Goal: Transaction & Acquisition: Book appointment/travel/reservation

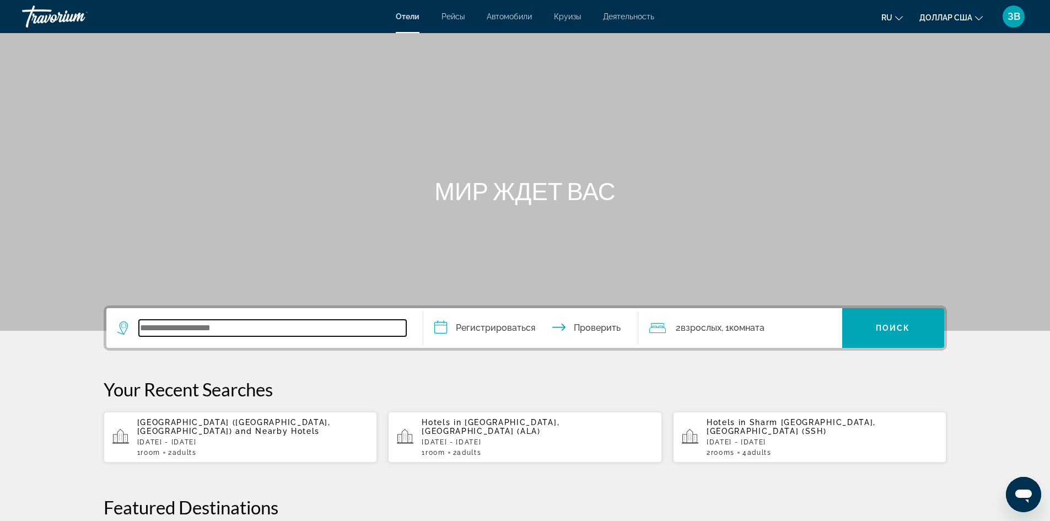
click at [150, 331] on input "Виджет поиска" at bounding box center [272, 328] width 267 height 17
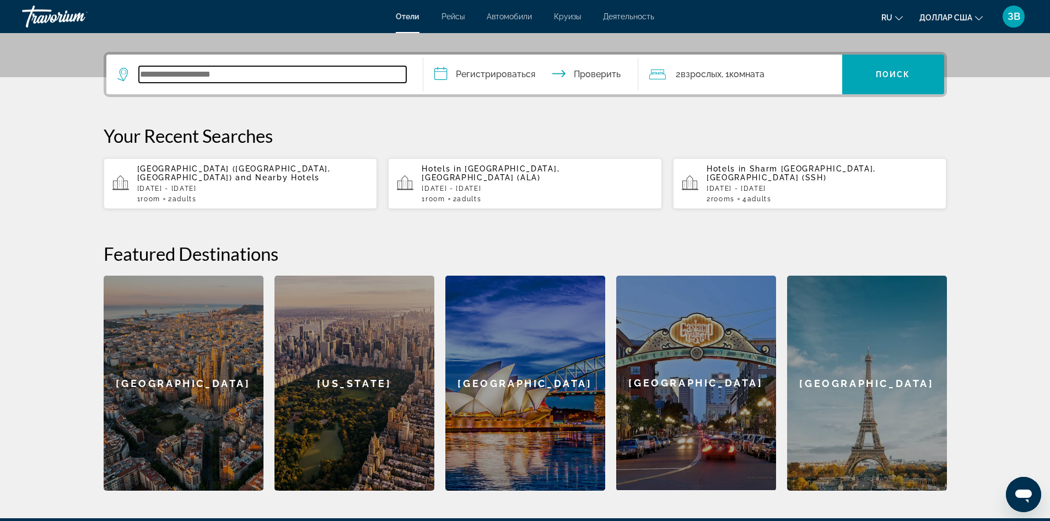
scroll to position [270, 0]
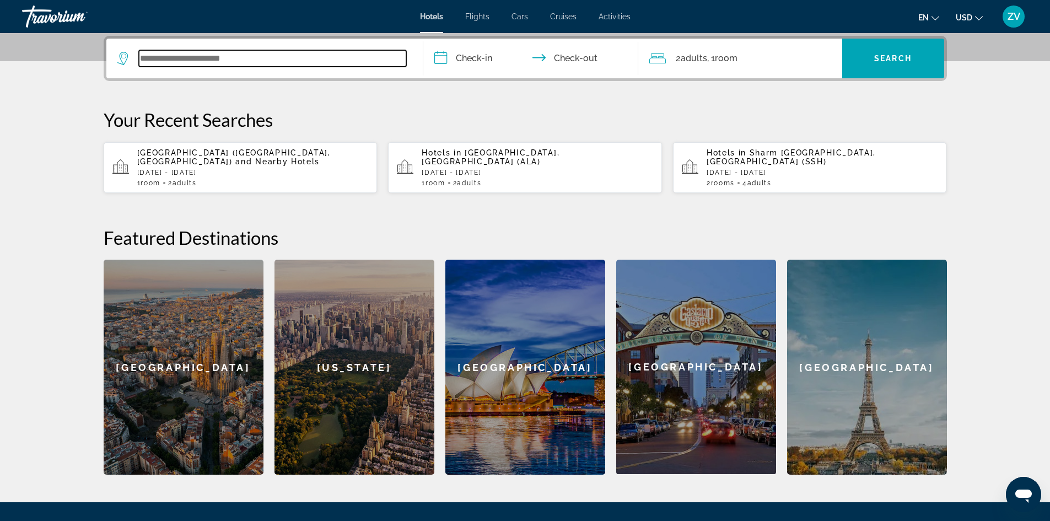
click at [146, 61] on input "Search widget" at bounding box center [272, 58] width 267 height 17
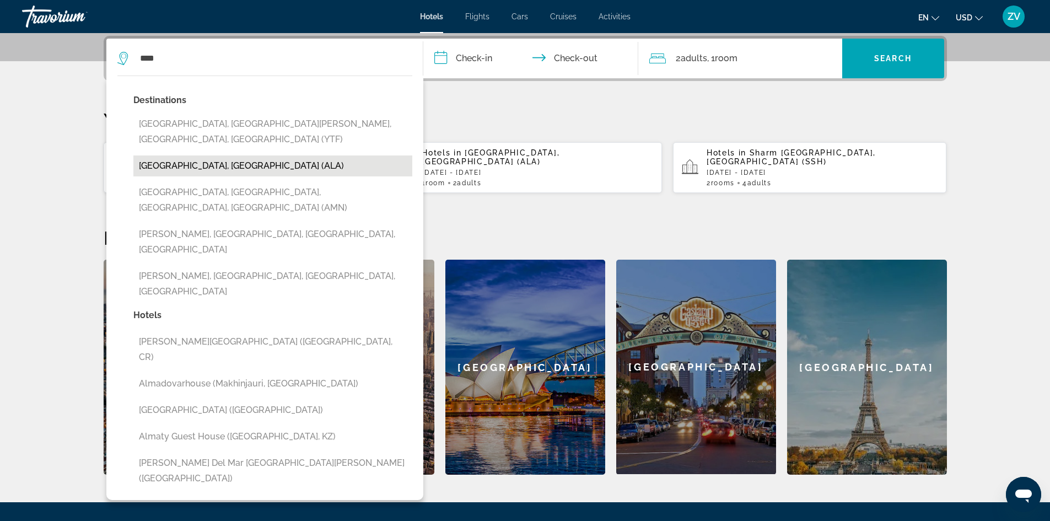
click at [195, 155] on button "[GEOGRAPHIC_DATA], [GEOGRAPHIC_DATA] (ALA)" at bounding box center [272, 165] width 279 height 21
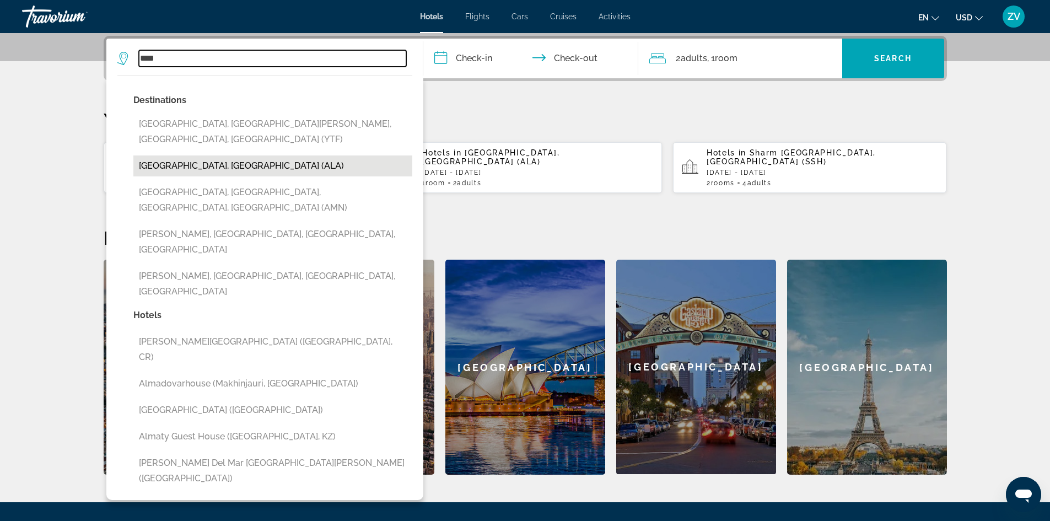
type input "**********"
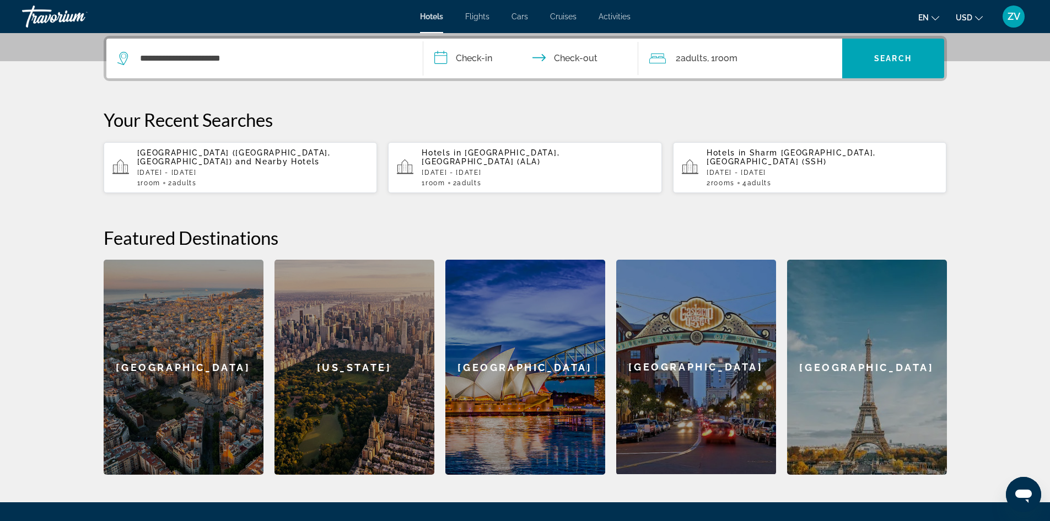
click at [447, 58] on input "**********" at bounding box center [532, 60] width 219 height 43
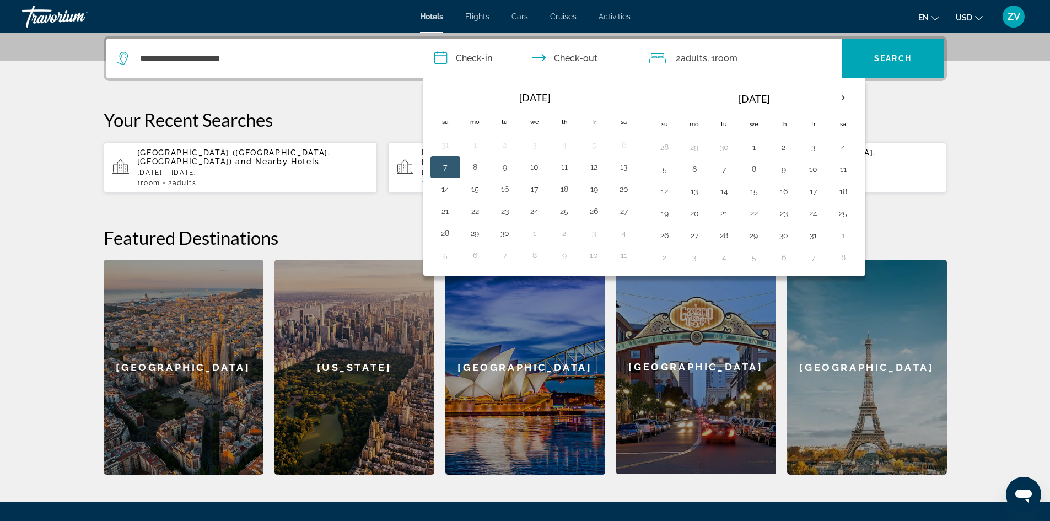
click at [444, 171] on button "7" at bounding box center [446, 166] width 18 height 15
click at [536, 168] on button "10" at bounding box center [535, 166] width 18 height 15
type input "**********"
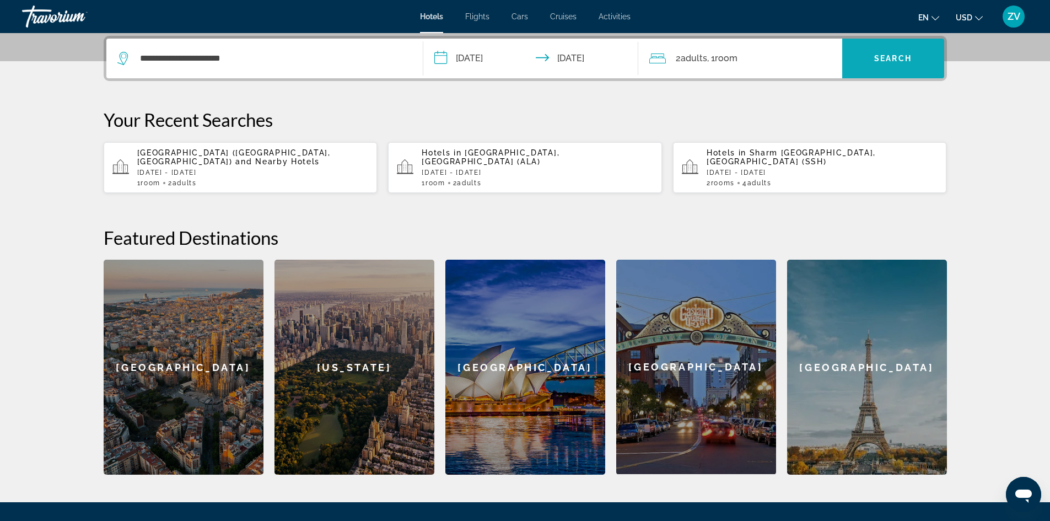
click at [878, 59] on span "Search" at bounding box center [892, 58] width 37 height 9
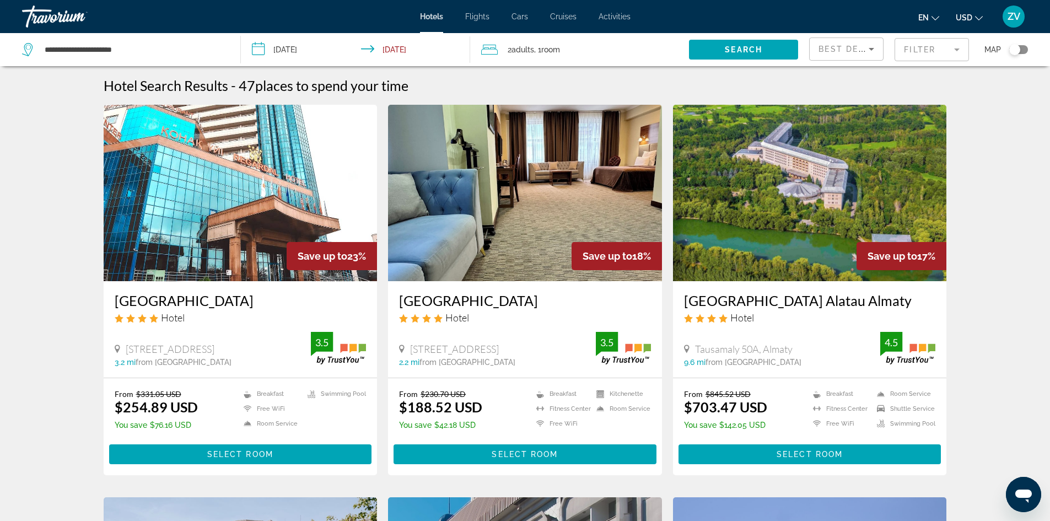
click at [393, 48] on input "**********" at bounding box center [358, 51] width 234 height 36
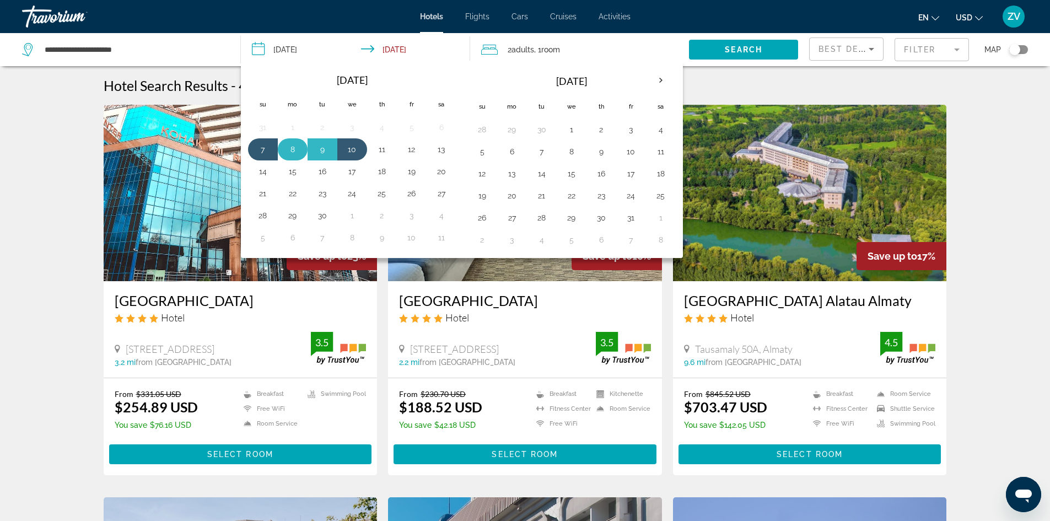
click at [289, 148] on button "8" at bounding box center [293, 149] width 18 height 15
click at [269, 149] on button "7" at bounding box center [263, 149] width 18 height 15
type input "**********"
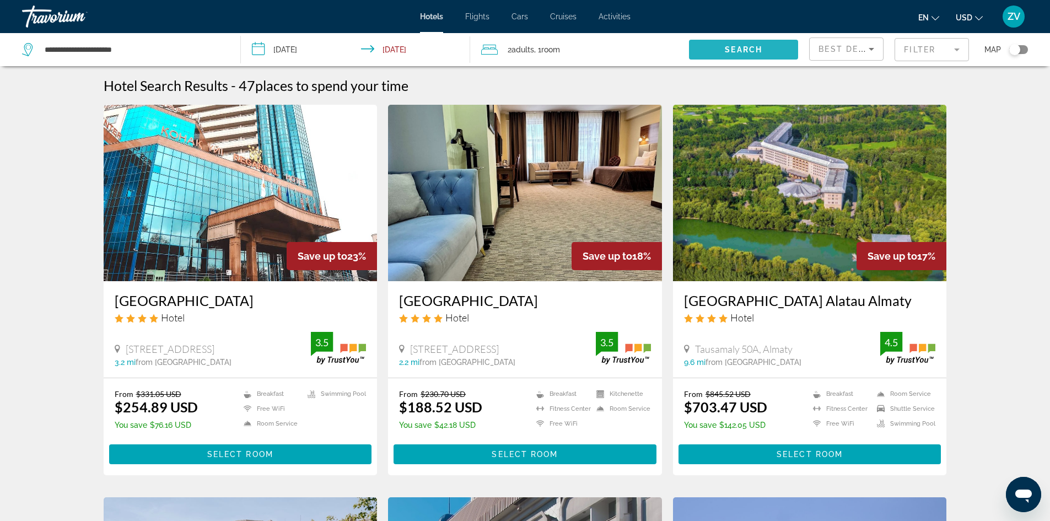
click at [736, 50] on span "Search" at bounding box center [743, 49] width 37 height 9
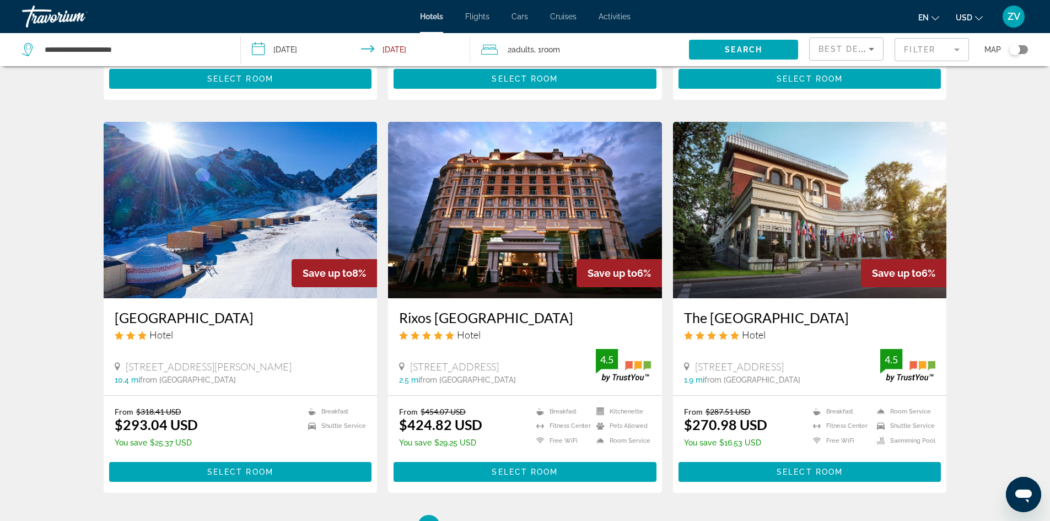
scroll to position [1213, 0]
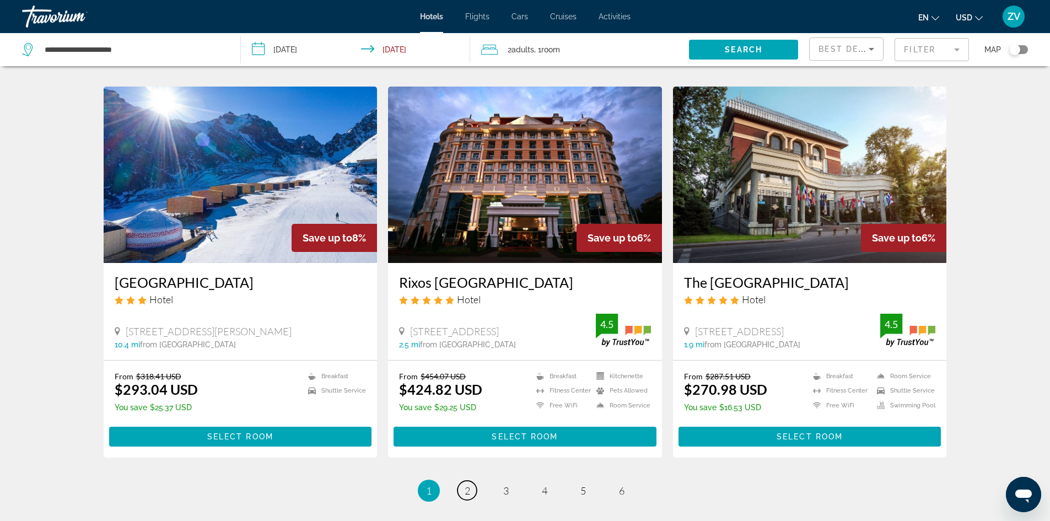
click at [468, 481] on link "page 2" at bounding box center [467, 490] width 19 height 19
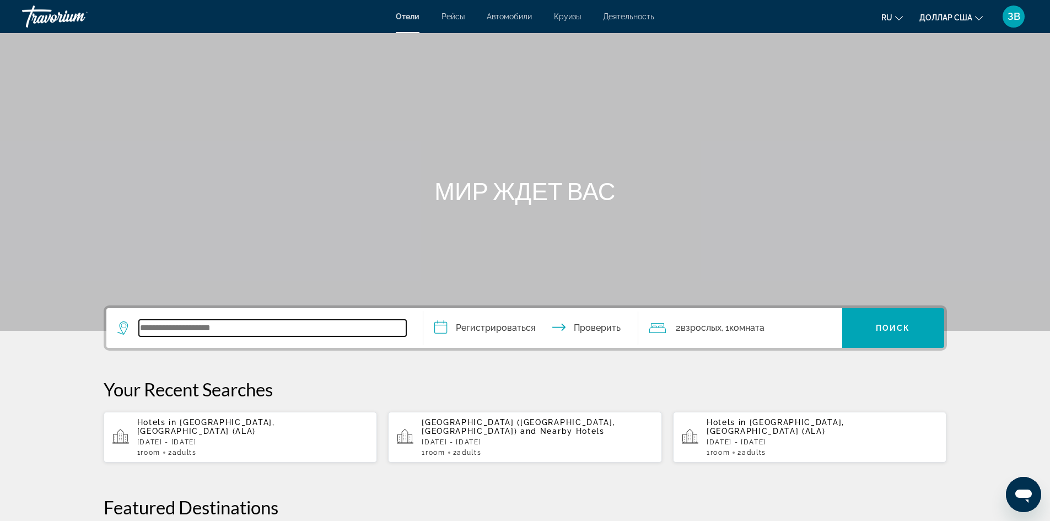
click at [146, 331] on input "Виджет поиска" at bounding box center [272, 328] width 267 height 17
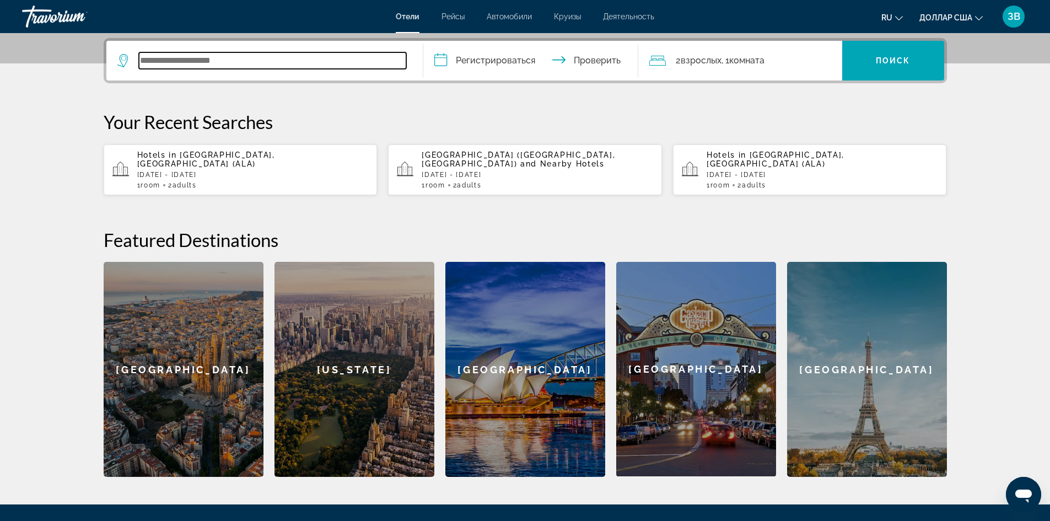
scroll to position [270, 0]
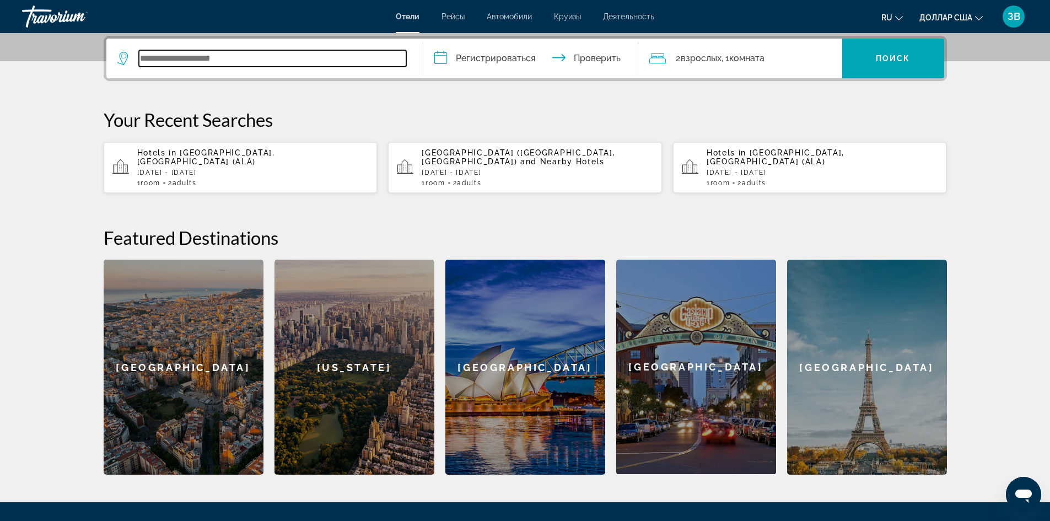
paste input "**********"
drag, startPoint x: 265, startPoint y: 60, endPoint x: 208, endPoint y: 59, distance: 56.2
click at [208, 59] on input "**********" at bounding box center [272, 58] width 267 height 17
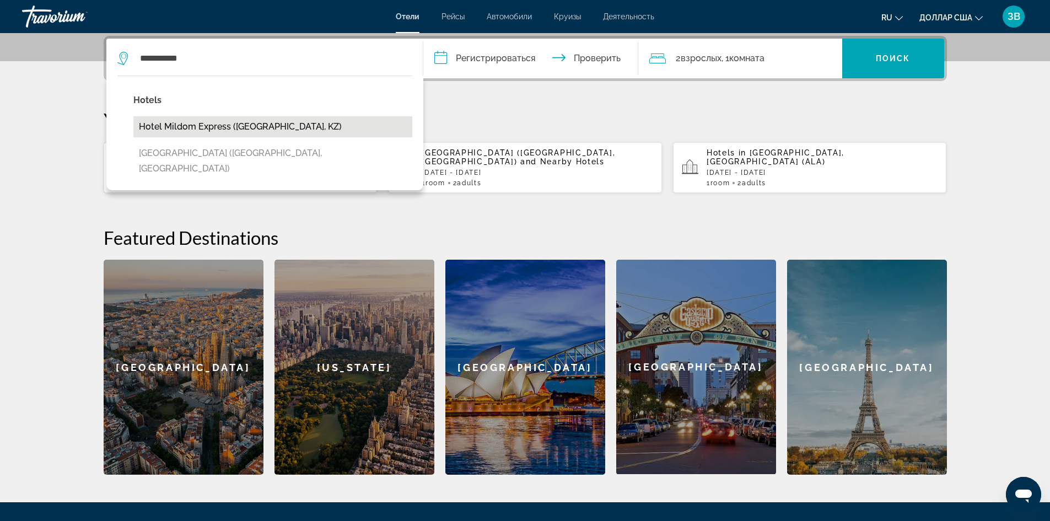
click at [210, 120] on button "Hotel Mildom Express (Almaty, KZ)" at bounding box center [272, 126] width 279 height 21
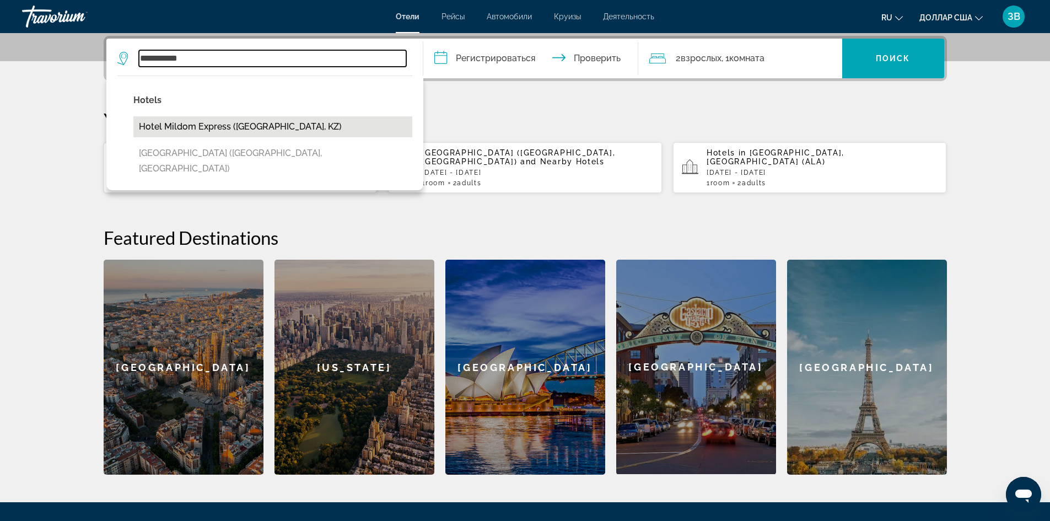
type input "**********"
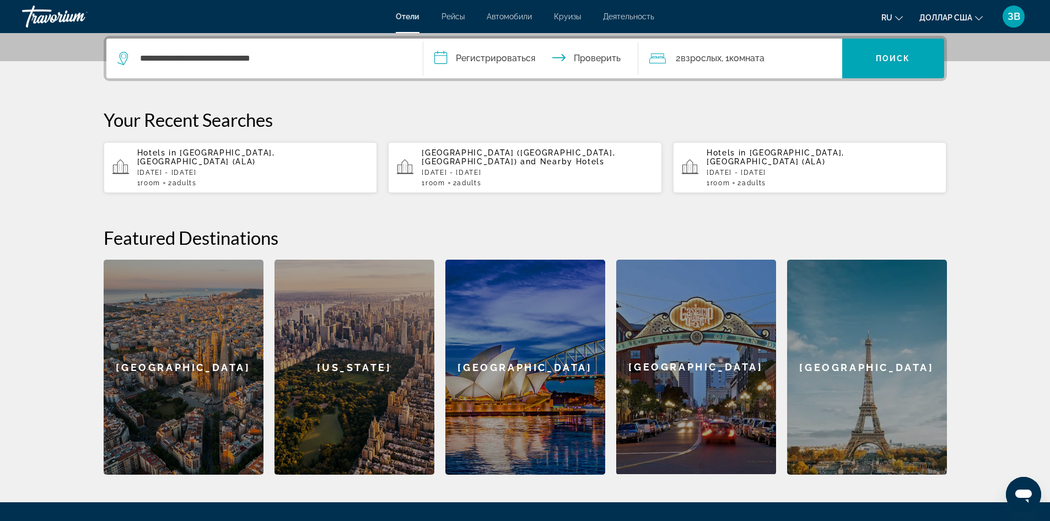
click at [490, 58] on input "**********" at bounding box center [532, 60] width 219 height 43
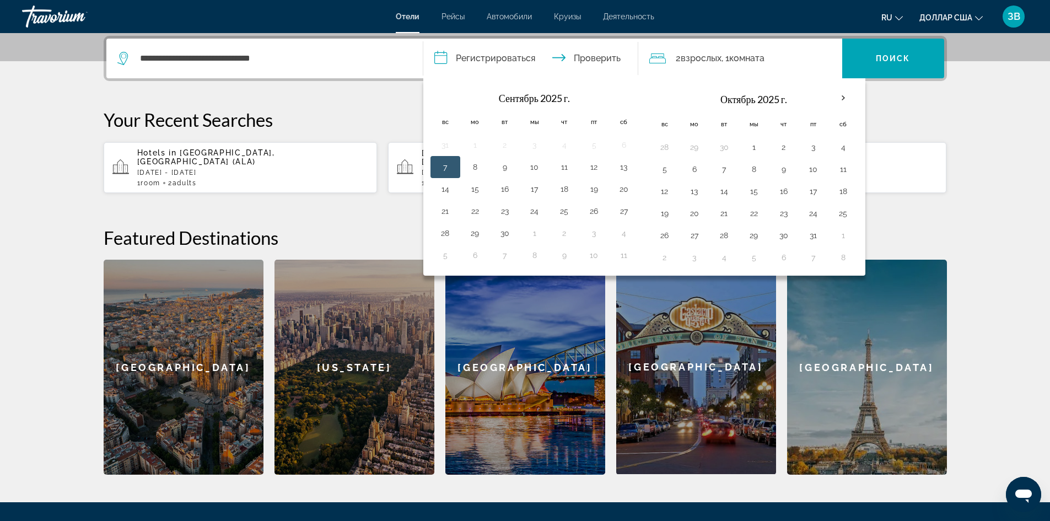
click at [448, 166] on button "7" at bounding box center [446, 166] width 18 height 15
click at [534, 168] on button "10" at bounding box center [535, 166] width 18 height 15
type input "**********"
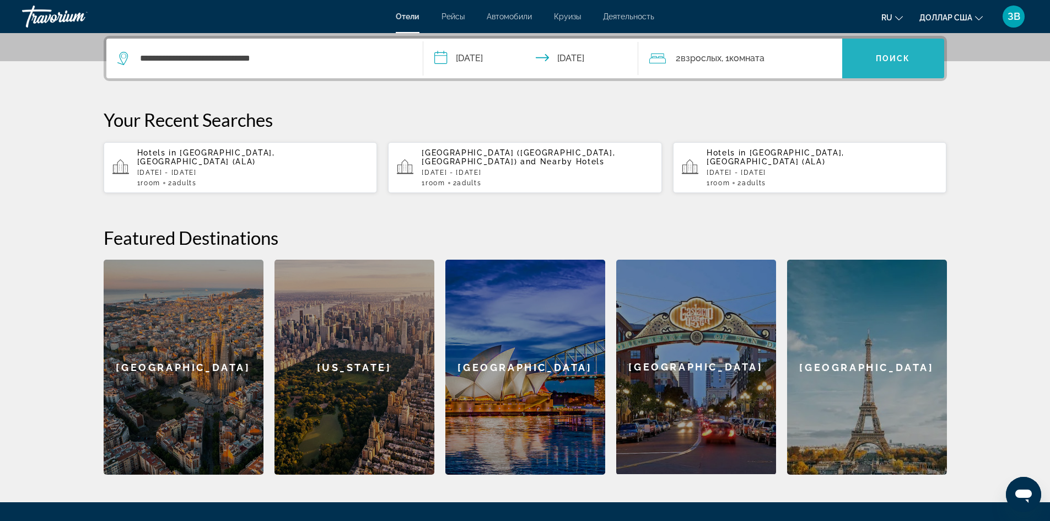
click at [895, 59] on font "Поиск" at bounding box center [893, 58] width 35 height 9
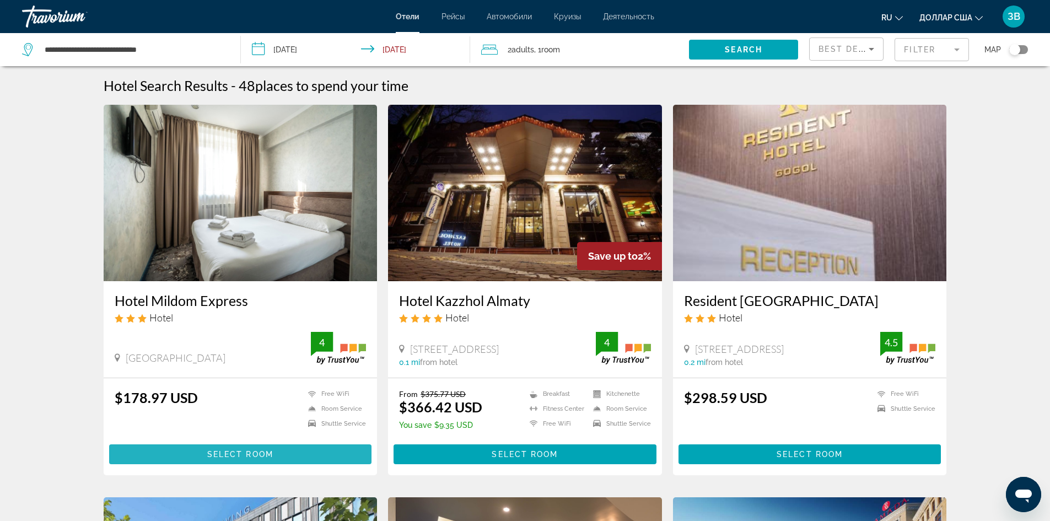
click at [246, 454] on span "Select Room" at bounding box center [240, 454] width 66 height 9
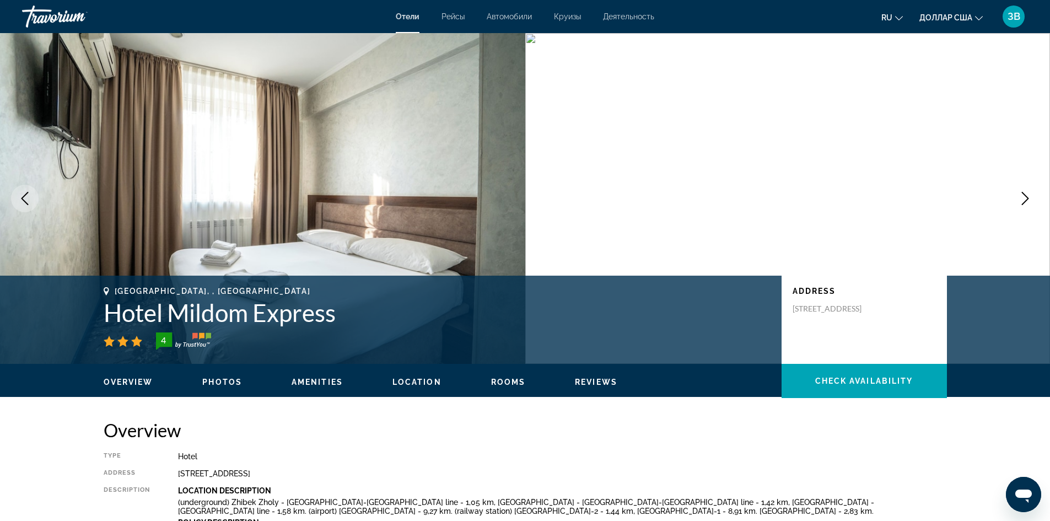
click at [1022, 197] on icon "Next image" at bounding box center [1025, 198] width 13 height 13
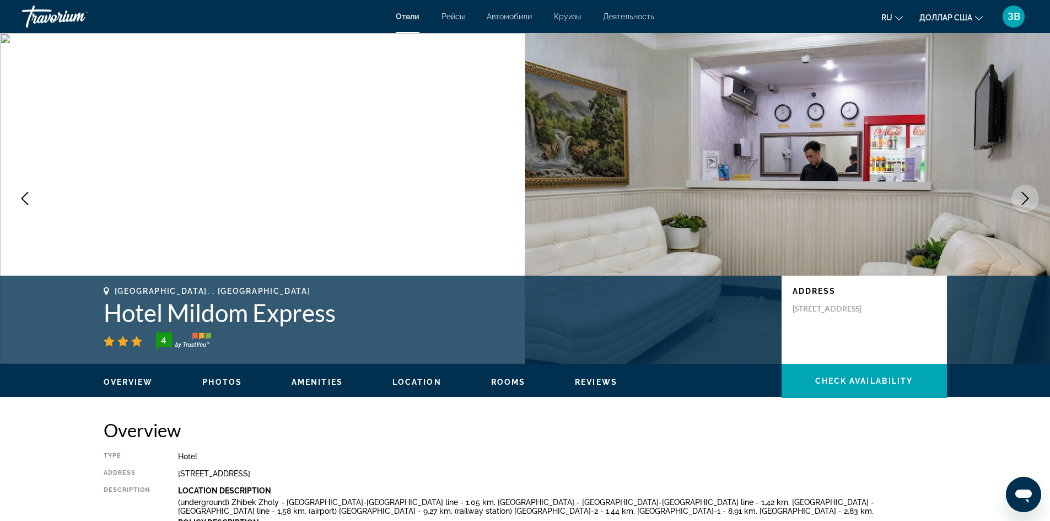
click at [1022, 197] on icon "Next image" at bounding box center [1025, 198] width 13 height 13
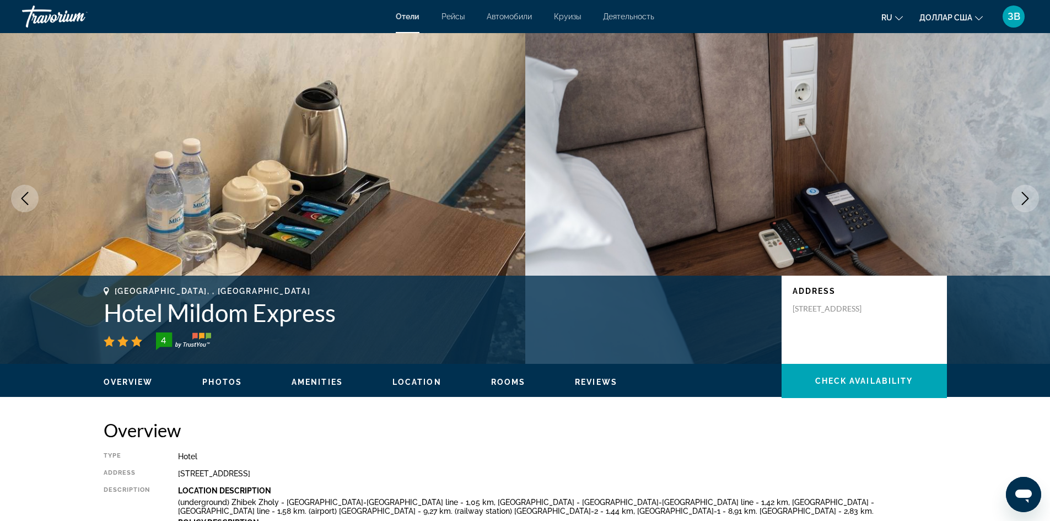
click at [1022, 197] on icon "Next image" at bounding box center [1025, 198] width 13 height 13
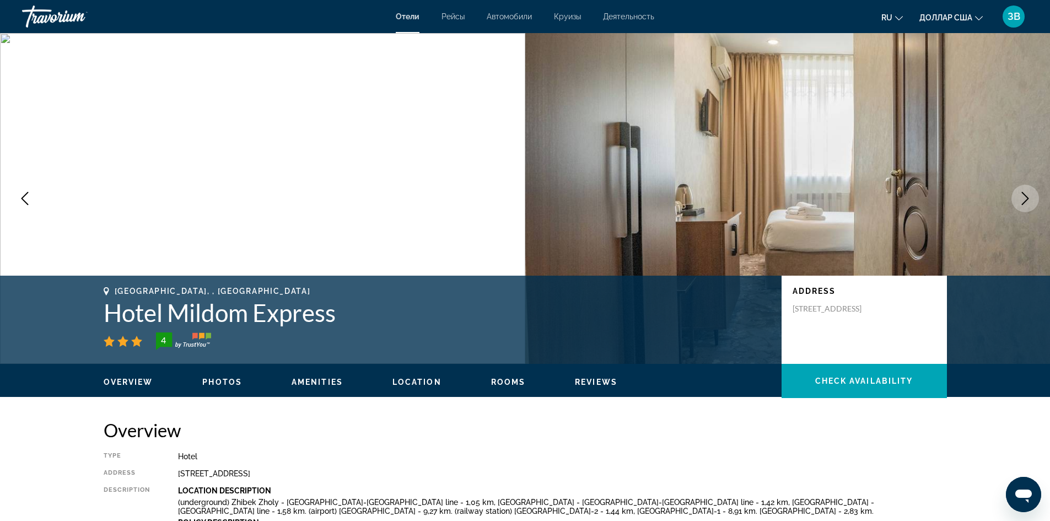
click at [359, 209] on img "Основное содержание" at bounding box center [262, 198] width 525 height 331
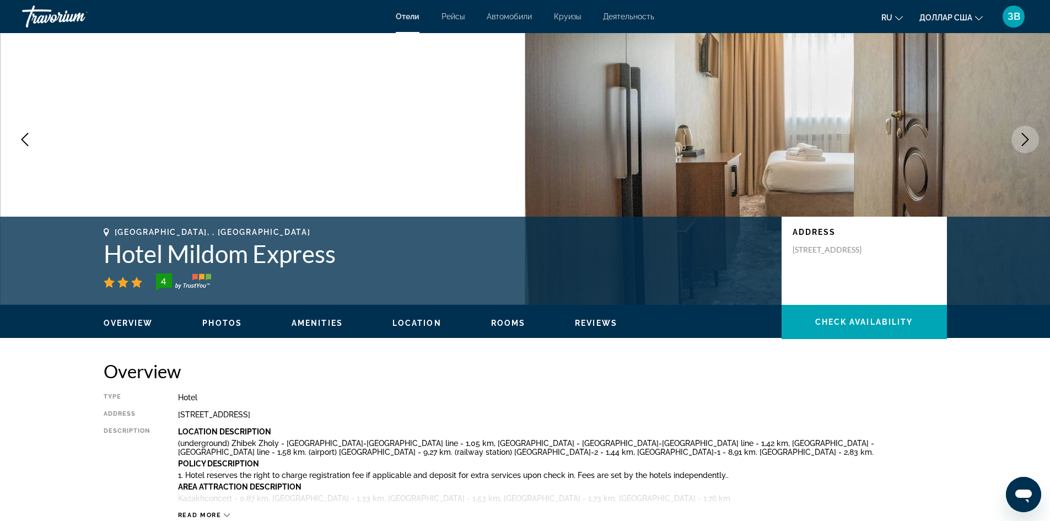
scroll to position [55, 0]
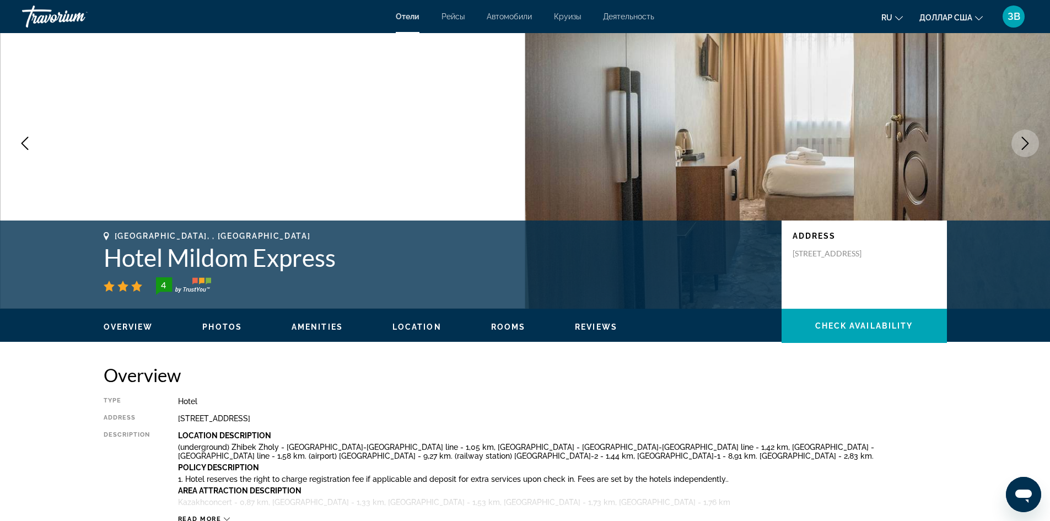
click at [1025, 144] on icon "Next image" at bounding box center [1025, 143] width 13 height 13
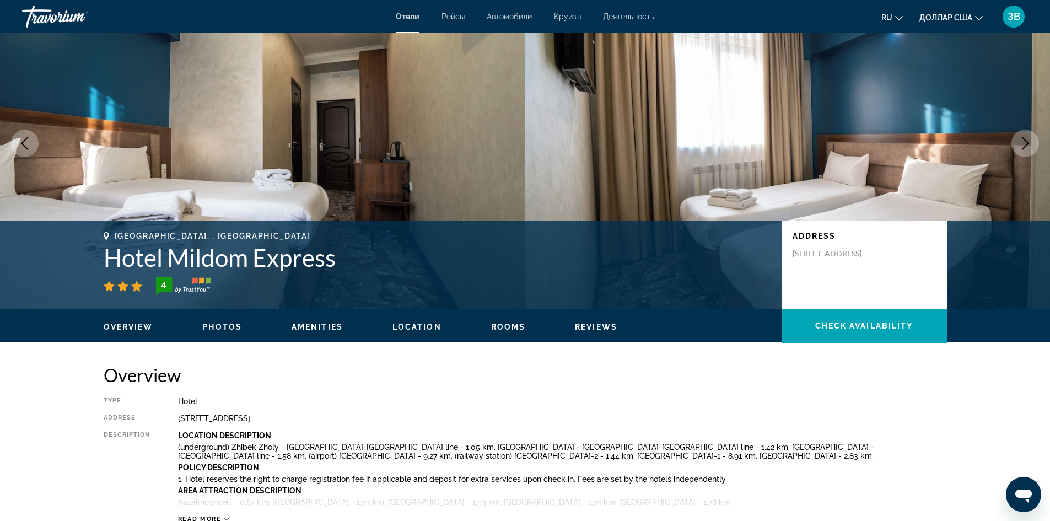
click at [1025, 144] on icon "Next image" at bounding box center [1025, 143] width 13 height 13
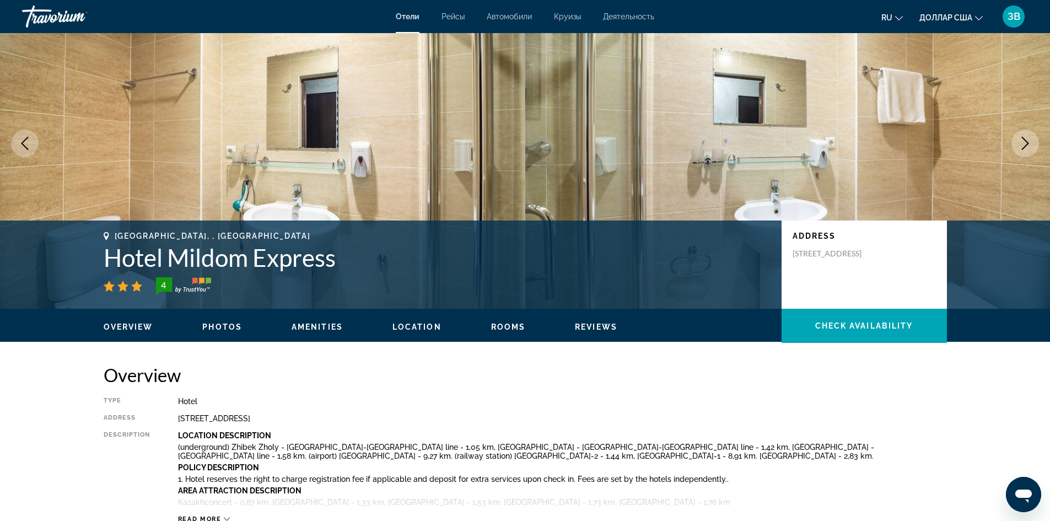
click at [1022, 141] on icon "Next image" at bounding box center [1025, 143] width 13 height 13
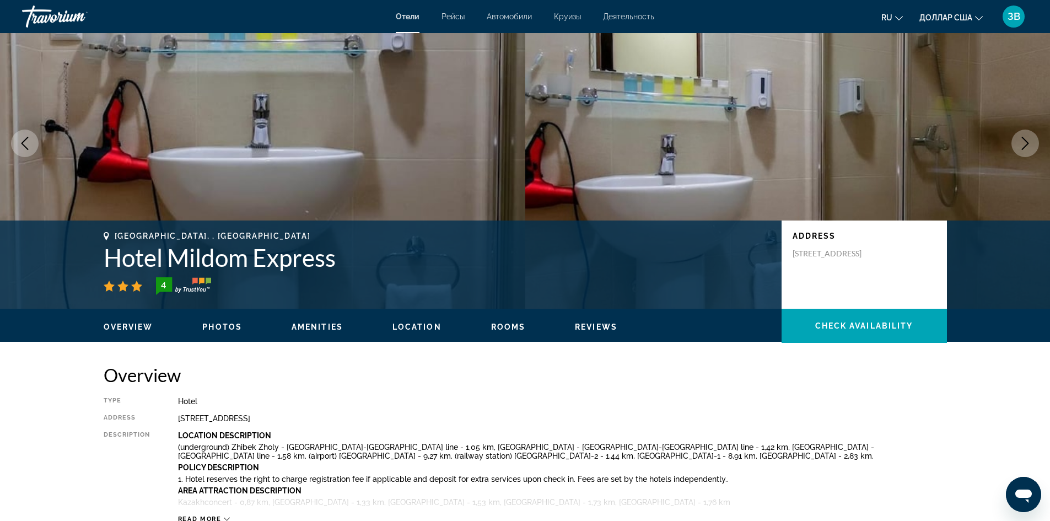
click at [1023, 141] on icon "Next image" at bounding box center [1025, 143] width 13 height 13
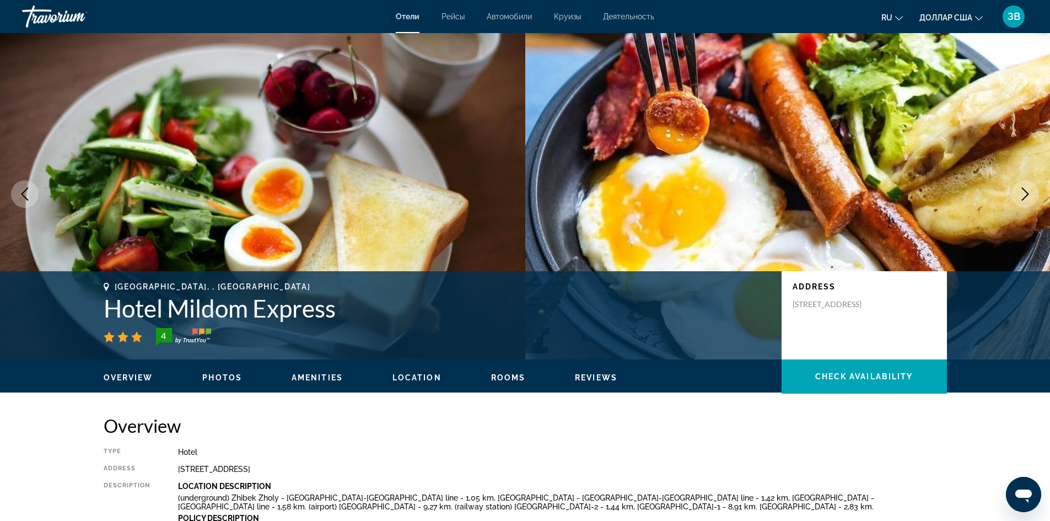
scroll to position [0, 0]
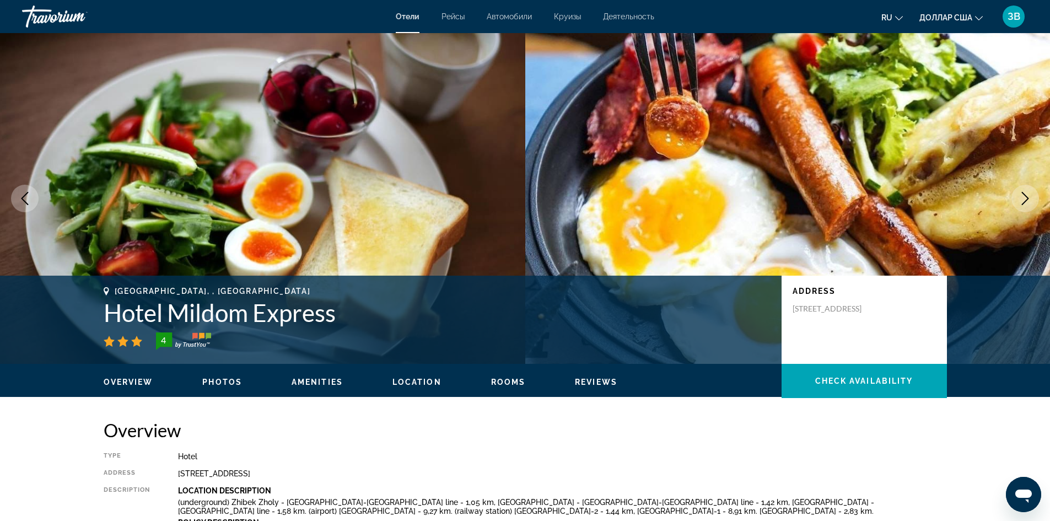
click at [1024, 201] on icon "Next image" at bounding box center [1025, 198] width 13 height 13
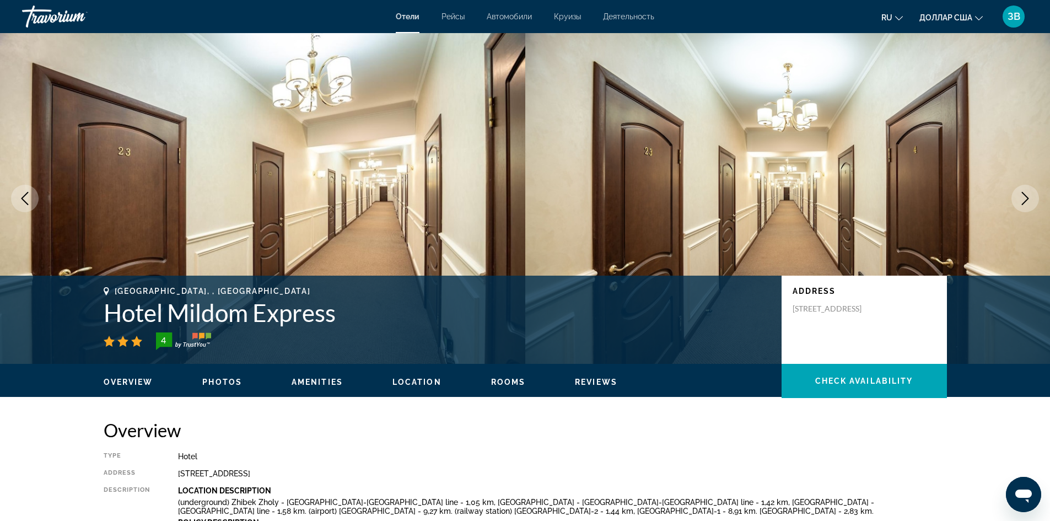
click at [1024, 201] on icon "Next image" at bounding box center [1025, 198] width 13 height 13
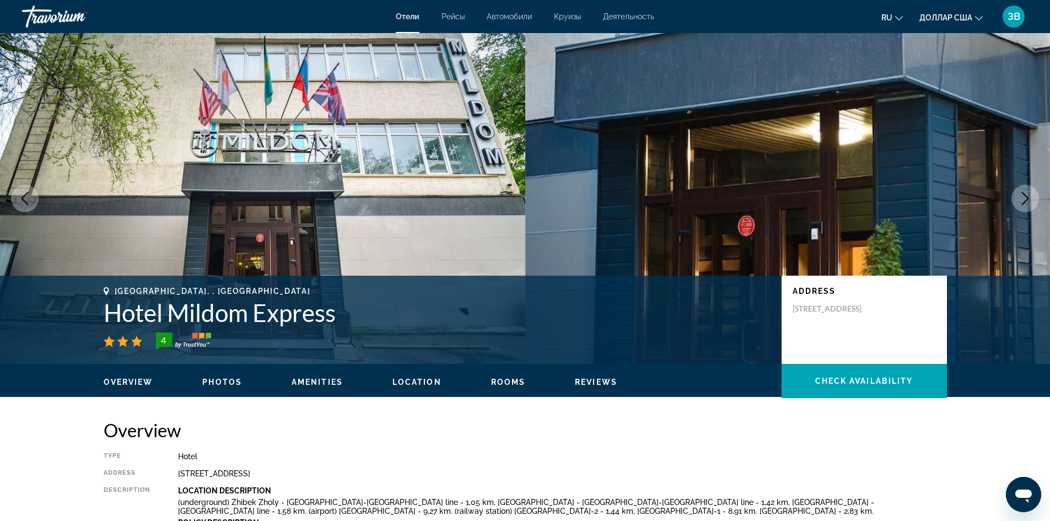
click at [1024, 201] on icon "Next image" at bounding box center [1025, 198] width 13 height 13
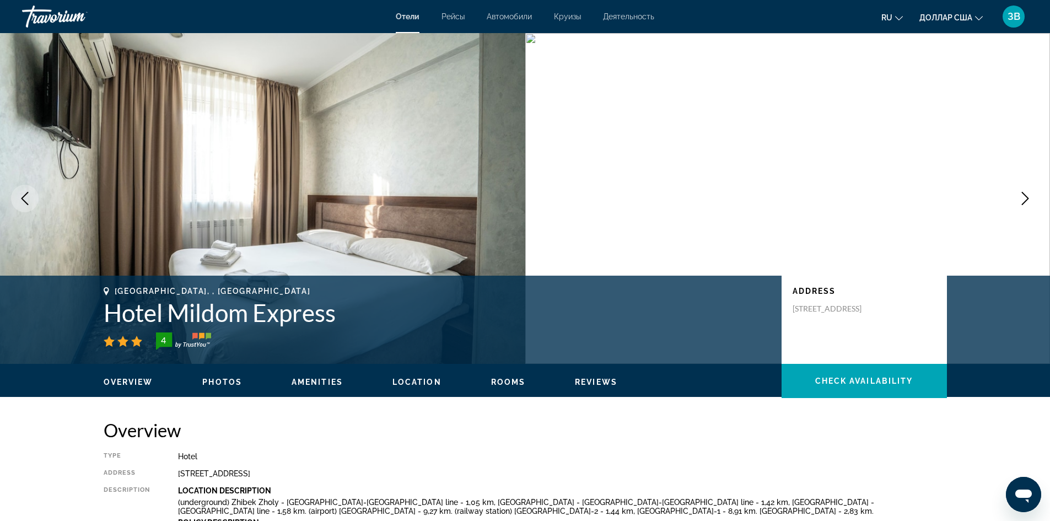
click at [1024, 201] on icon "Next image" at bounding box center [1025, 198] width 13 height 13
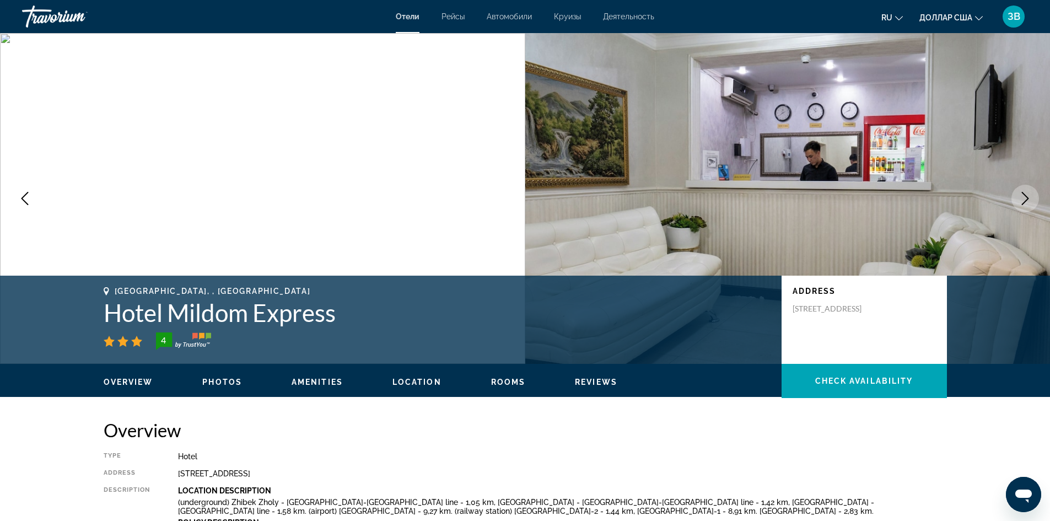
click at [1024, 201] on icon "Next image" at bounding box center [1025, 198] width 13 height 13
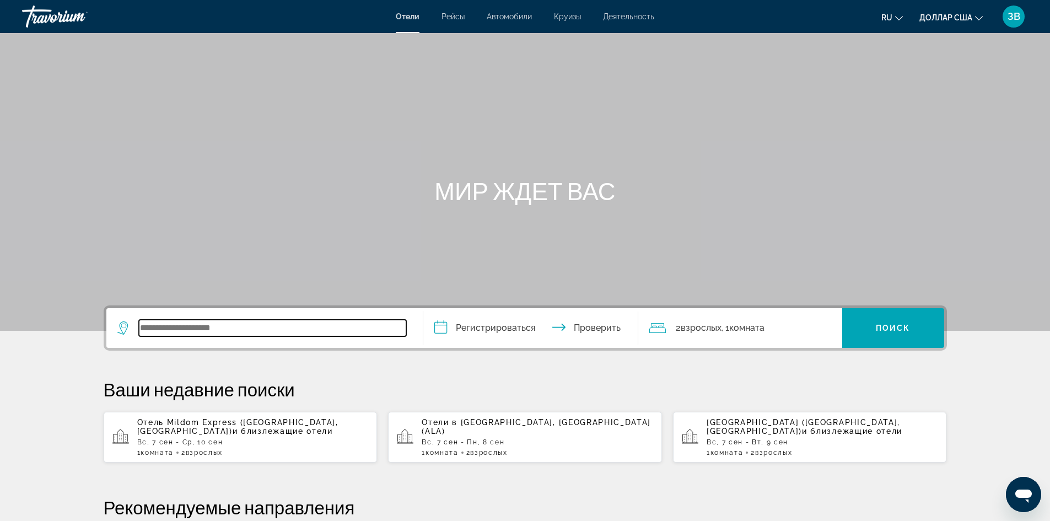
click at [157, 329] on input "Виджет поиска" at bounding box center [272, 328] width 267 height 17
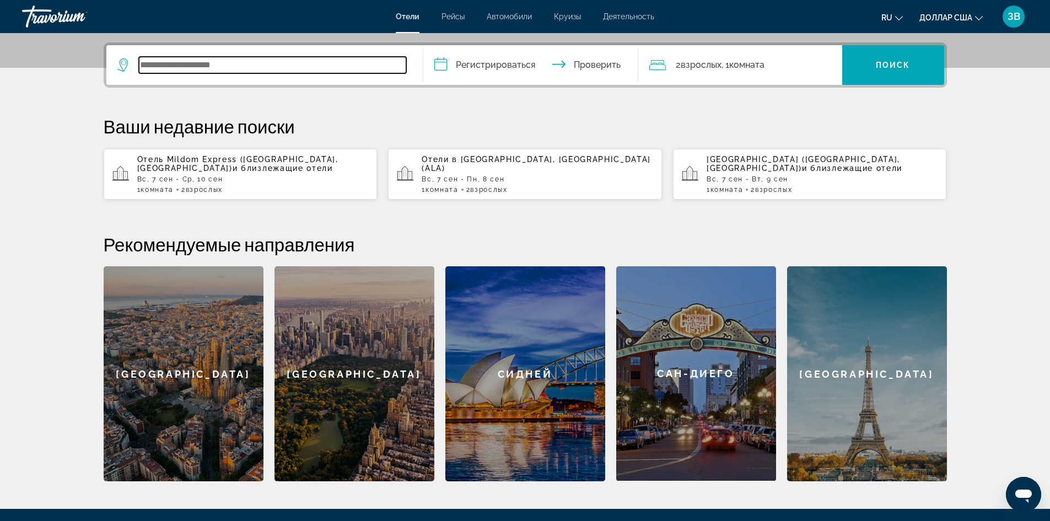
scroll to position [270, 0]
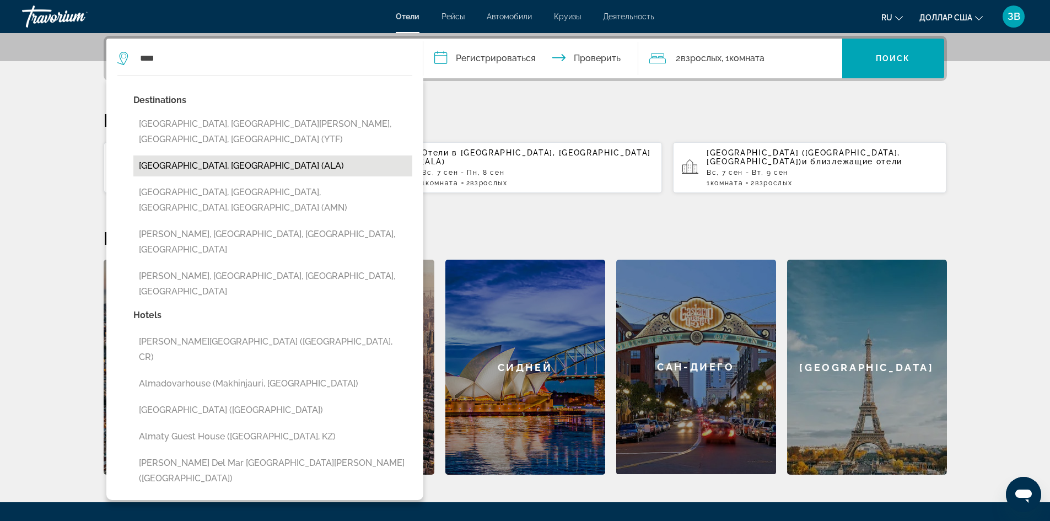
click at [165, 155] on button "[GEOGRAPHIC_DATA], [GEOGRAPHIC_DATA] (ALA)" at bounding box center [272, 165] width 279 height 21
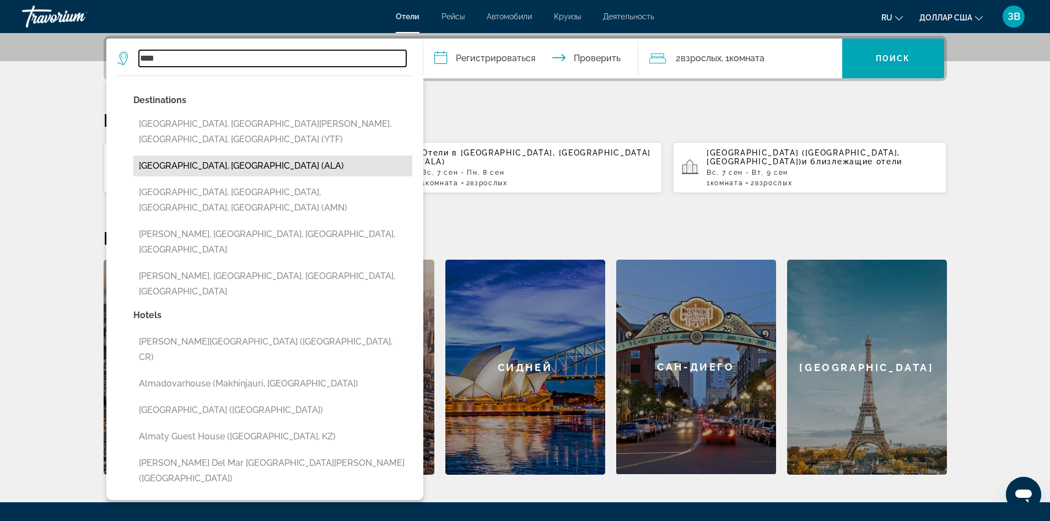
type input "**********"
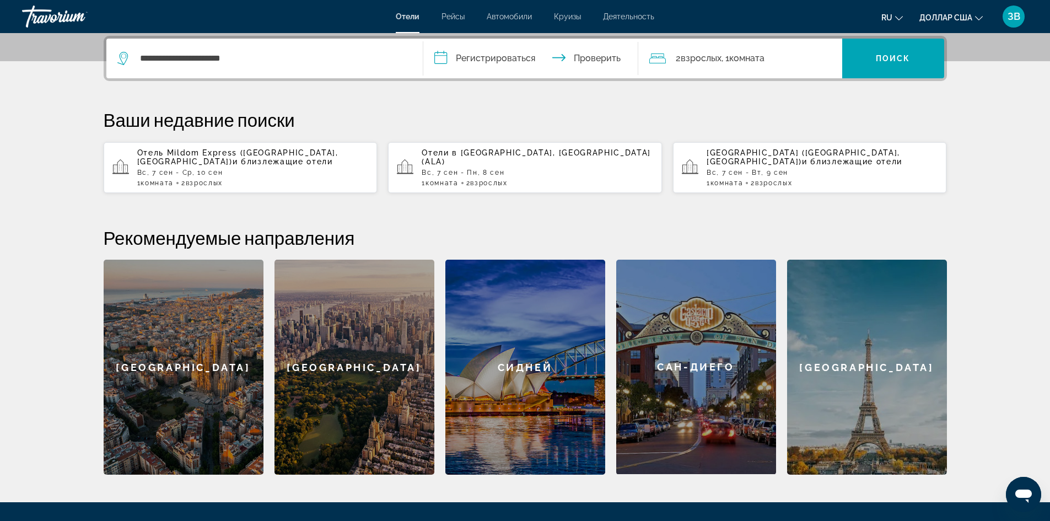
click at [486, 58] on input "**********" at bounding box center [532, 60] width 219 height 43
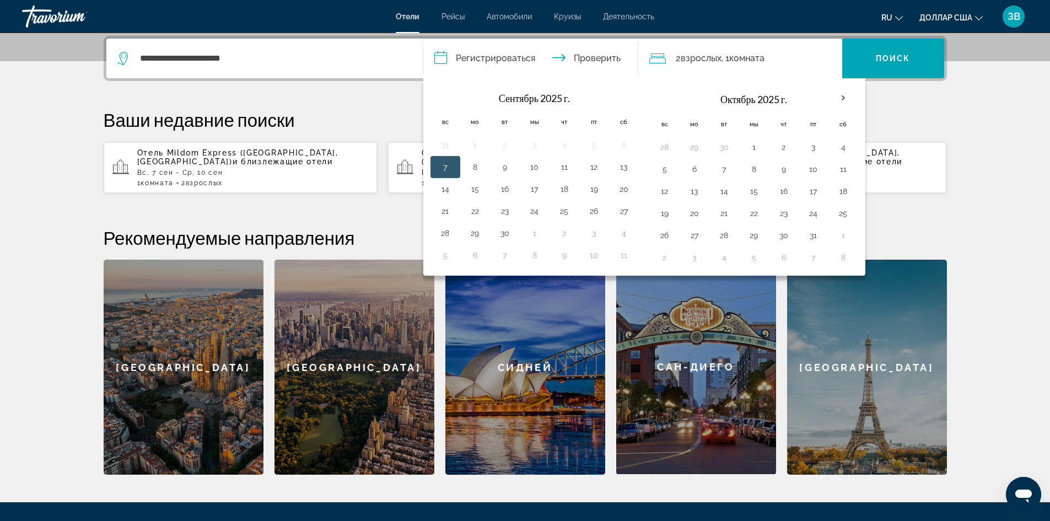
click at [445, 164] on button "7" at bounding box center [446, 166] width 18 height 15
click at [532, 168] on button "10" at bounding box center [535, 166] width 18 height 15
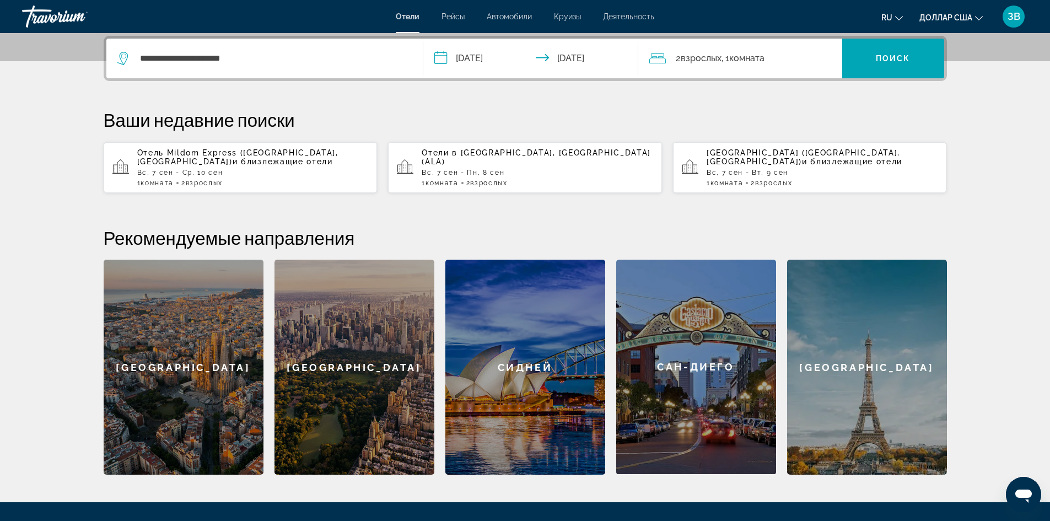
type input "**********"
click at [882, 55] on font "Поиск" at bounding box center [893, 58] width 35 height 9
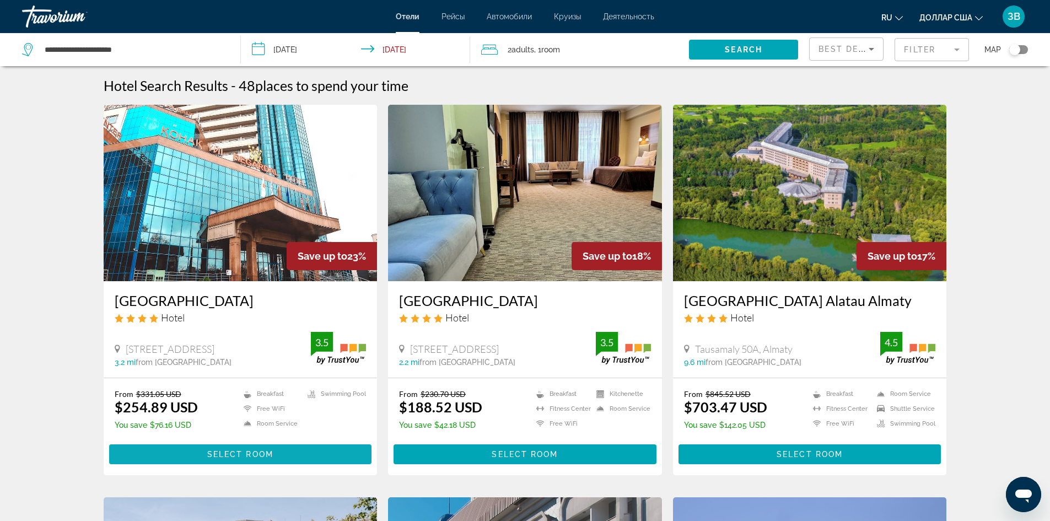
click at [256, 456] on span "Select Room" at bounding box center [240, 454] width 66 height 9
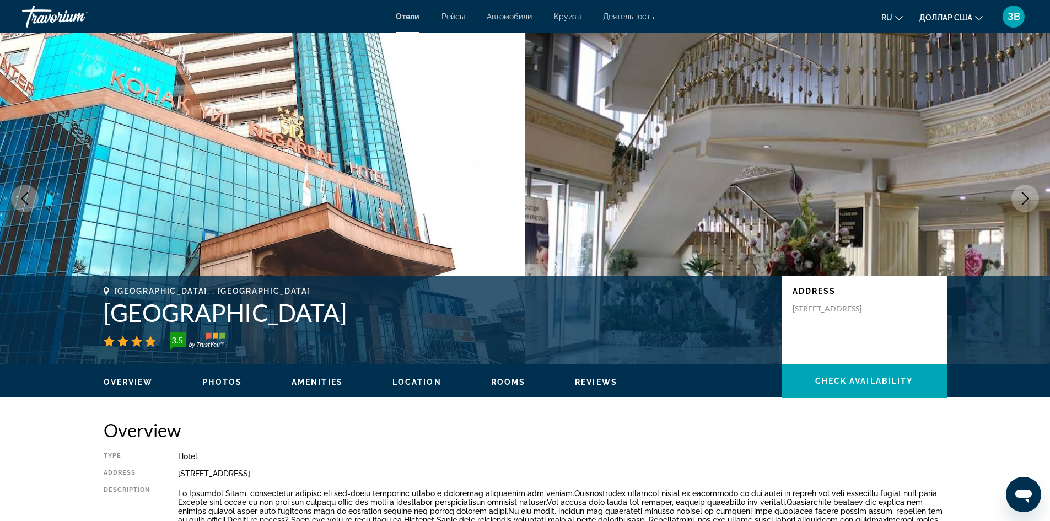
click at [1024, 201] on icon "Next image" at bounding box center [1025, 198] width 13 height 13
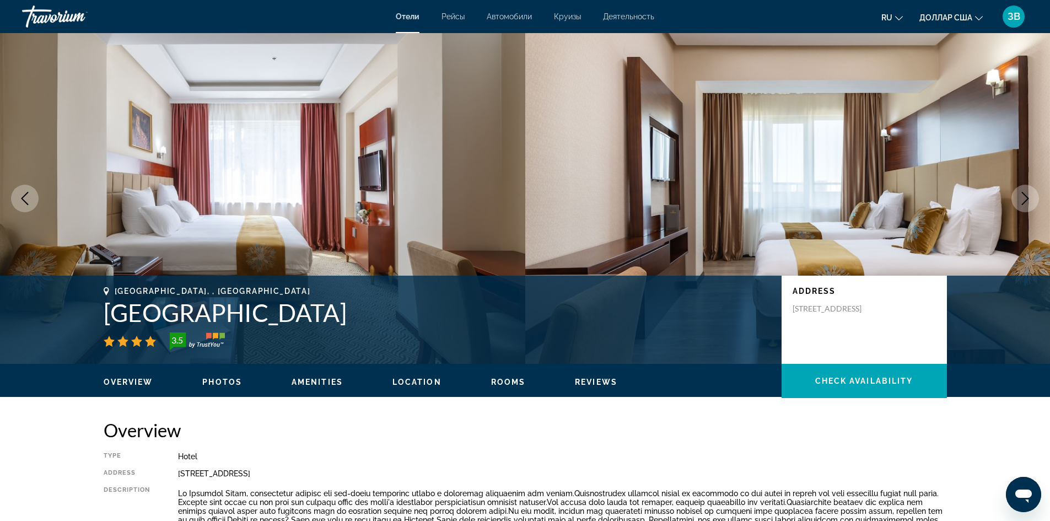
click at [1024, 203] on icon "Next image" at bounding box center [1025, 198] width 7 height 13
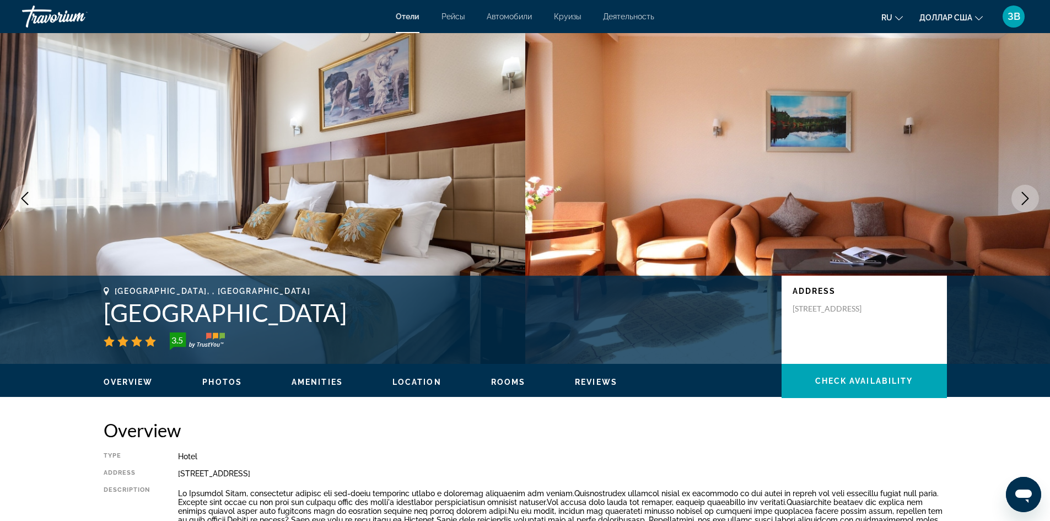
click at [1026, 207] on button "Next image" at bounding box center [1026, 199] width 28 height 28
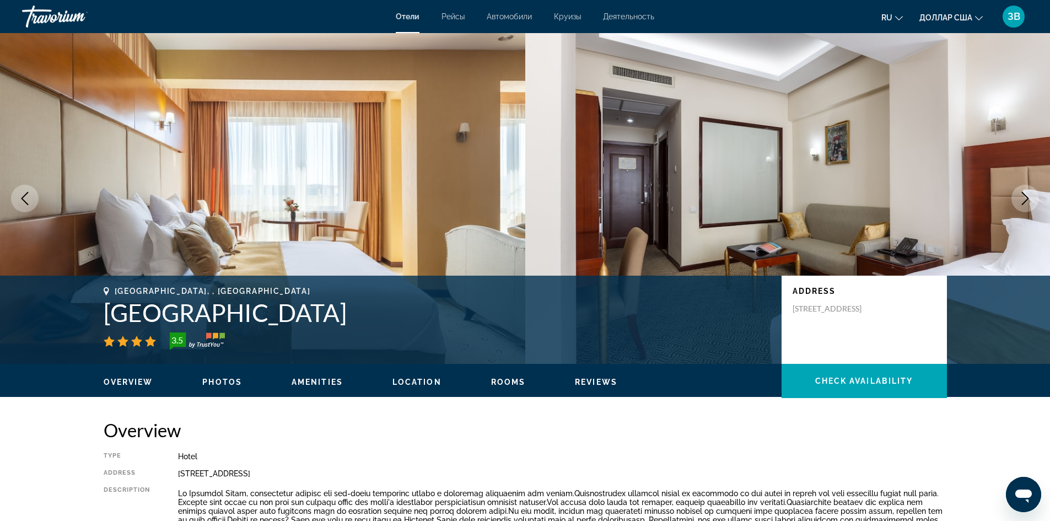
click at [1027, 207] on button "Next image" at bounding box center [1026, 199] width 28 height 28
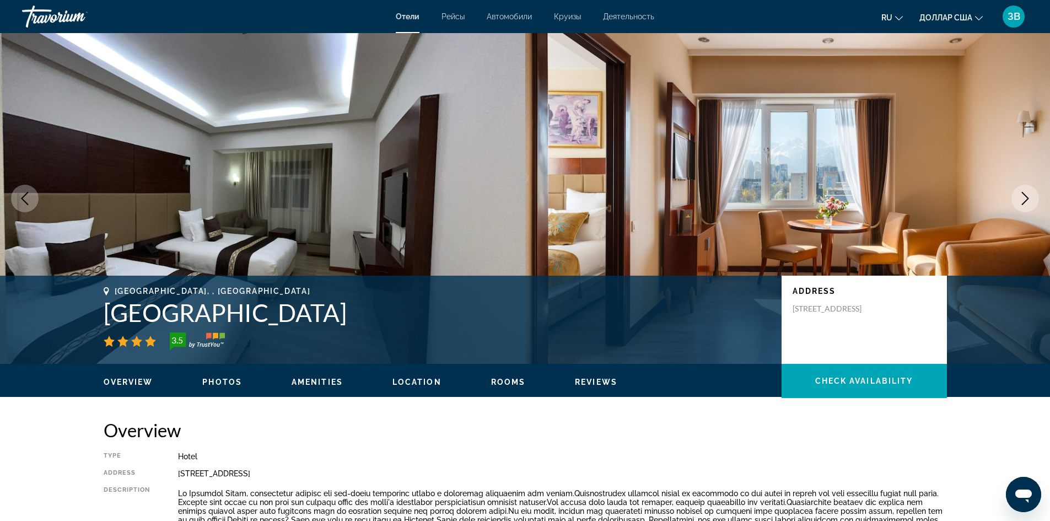
click at [1027, 208] on button "Next image" at bounding box center [1026, 199] width 28 height 28
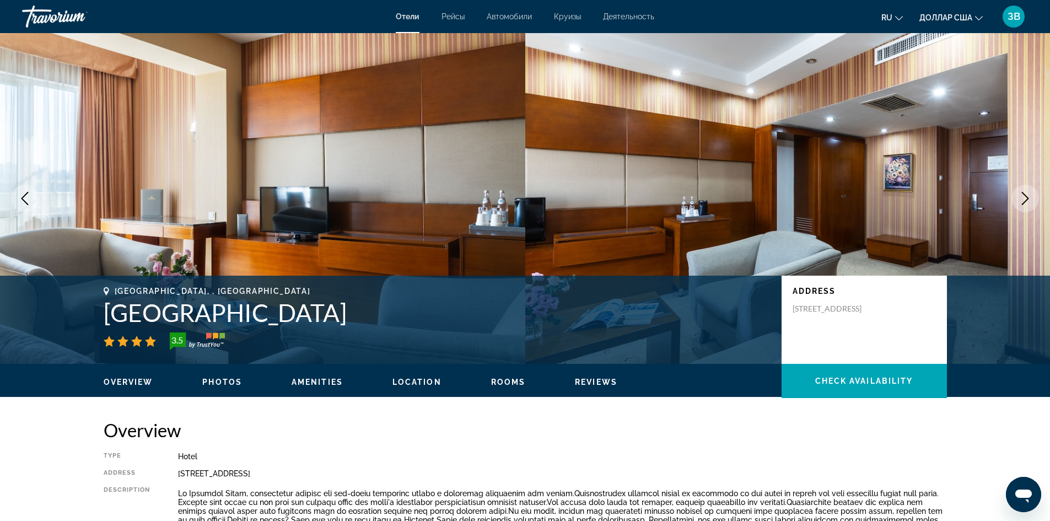
click at [1027, 208] on button "Next image" at bounding box center [1026, 199] width 28 height 28
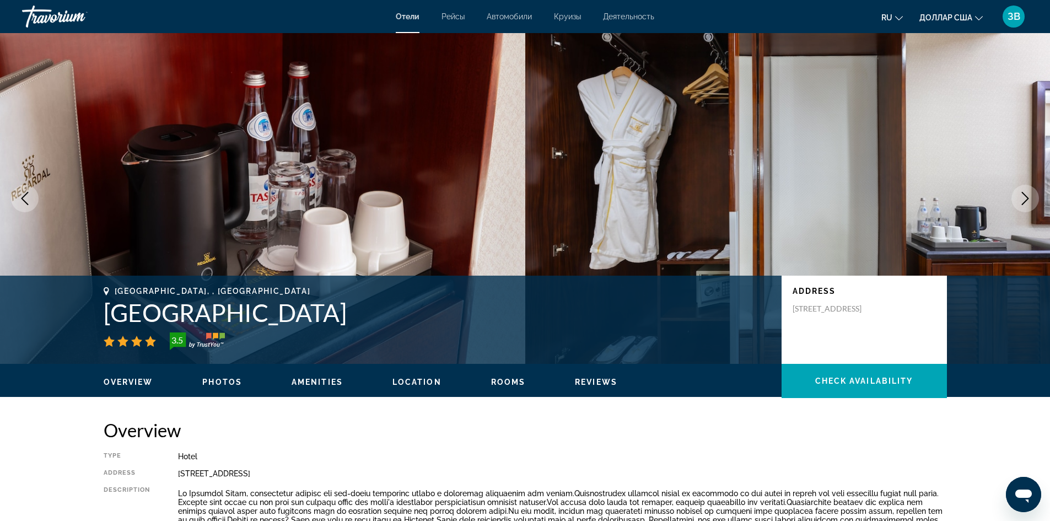
click at [1027, 210] on button "Next image" at bounding box center [1026, 199] width 28 height 28
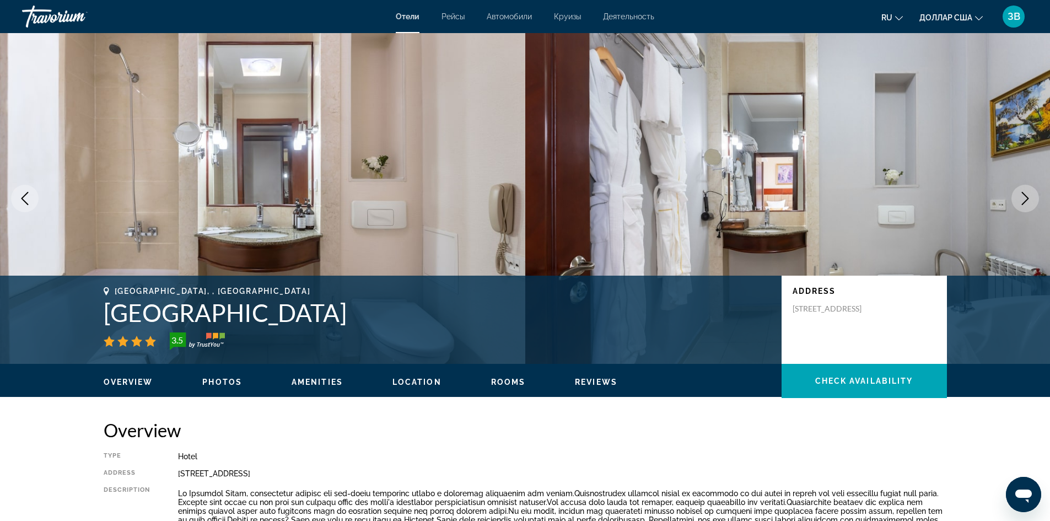
click at [1022, 198] on icon "Next image" at bounding box center [1025, 198] width 13 height 13
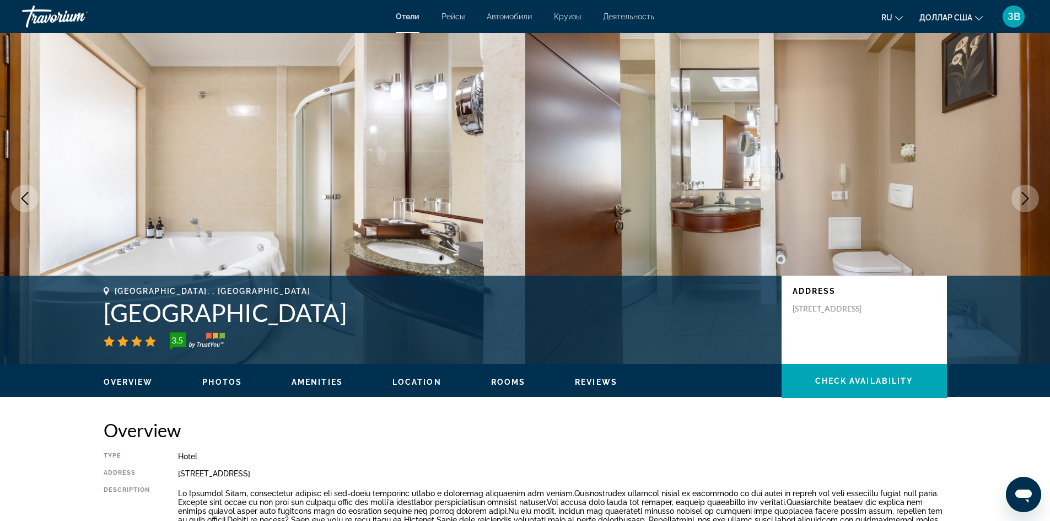
click at [1022, 198] on icon "Next image" at bounding box center [1025, 198] width 13 height 13
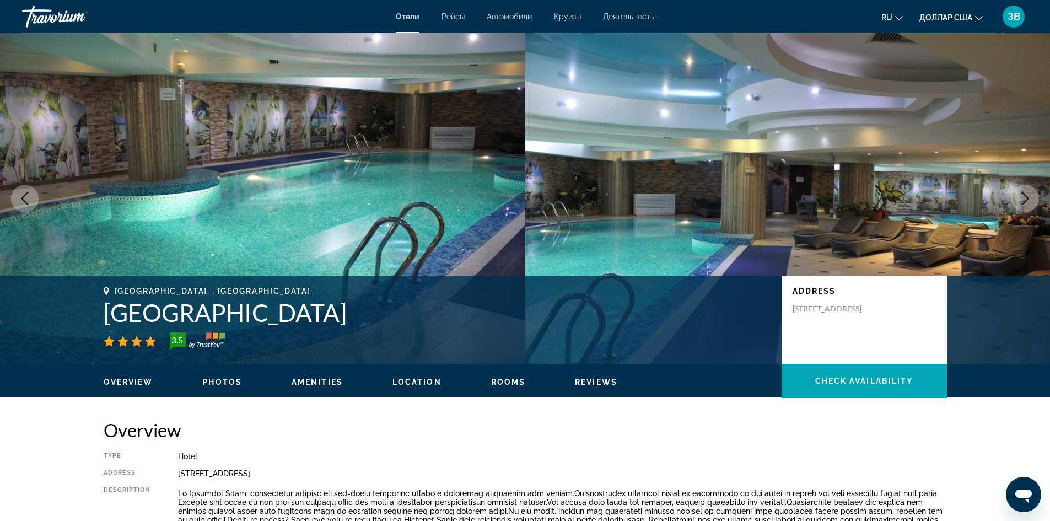
click at [1022, 198] on icon "Next image" at bounding box center [1025, 198] width 13 height 13
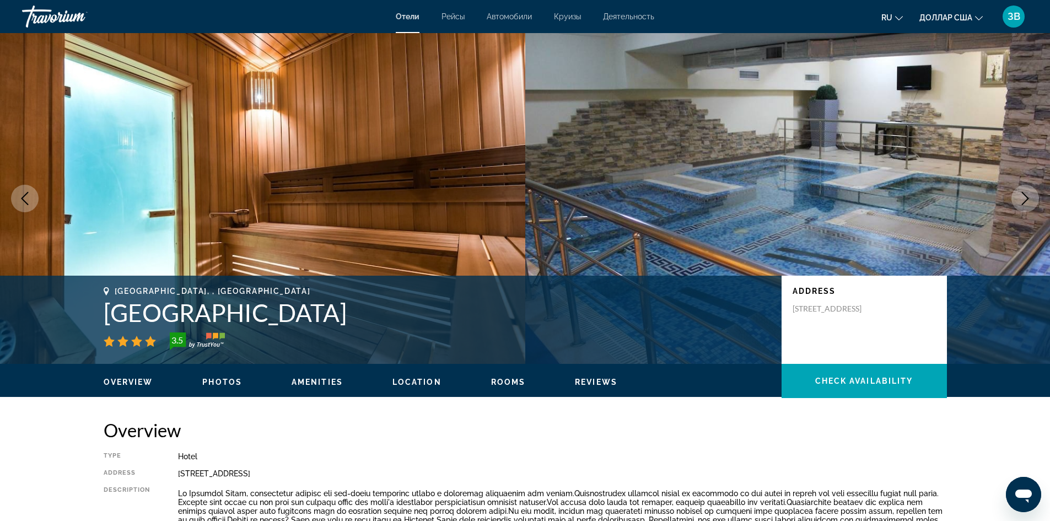
click at [1022, 198] on icon "Next image" at bounding box center [1025, 198] width 13 height 13
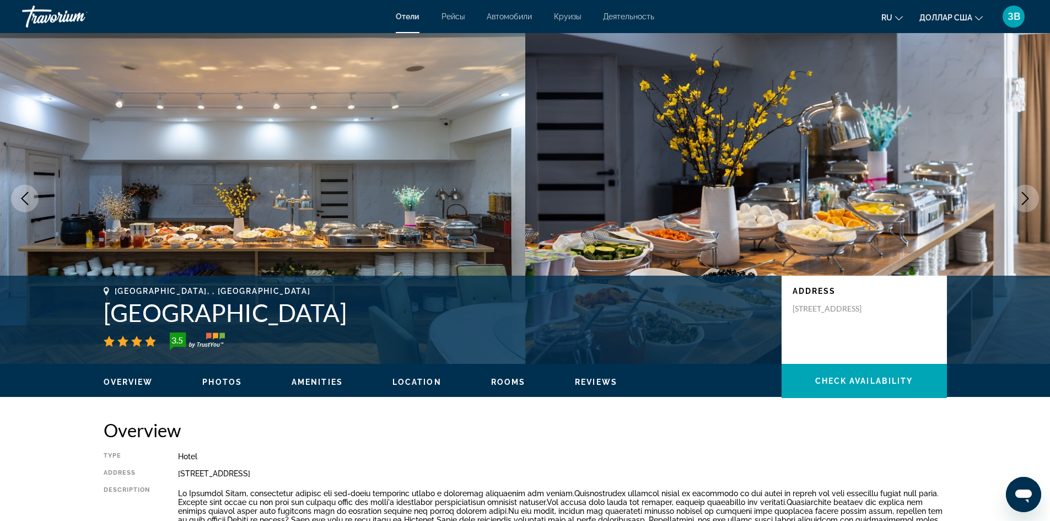
click at [1022, 200] on icon "Next image" at bounding box center [1025, 198] width 13 height 13
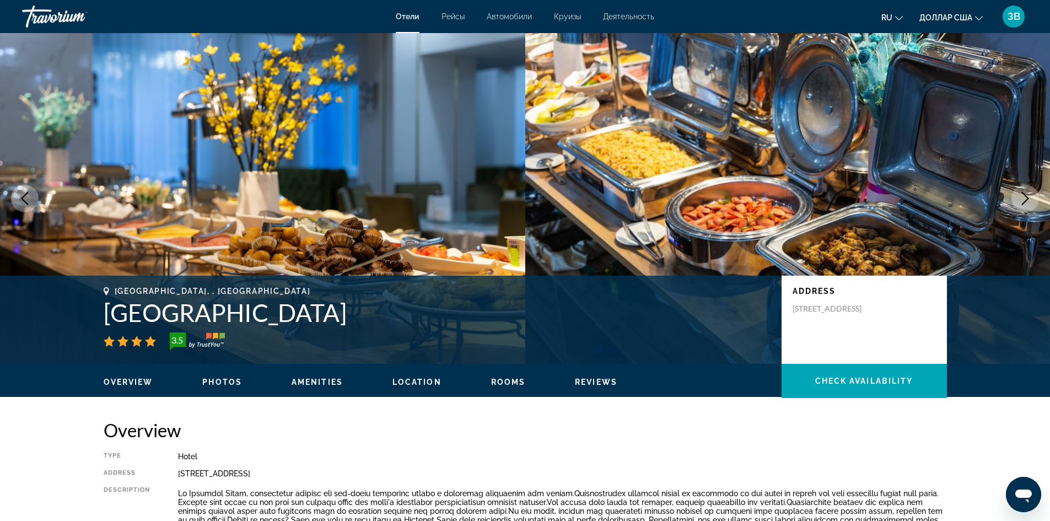
click at [1022, 200] on icon "Next image" at bounding box center [1025, 198] width 13 height 13
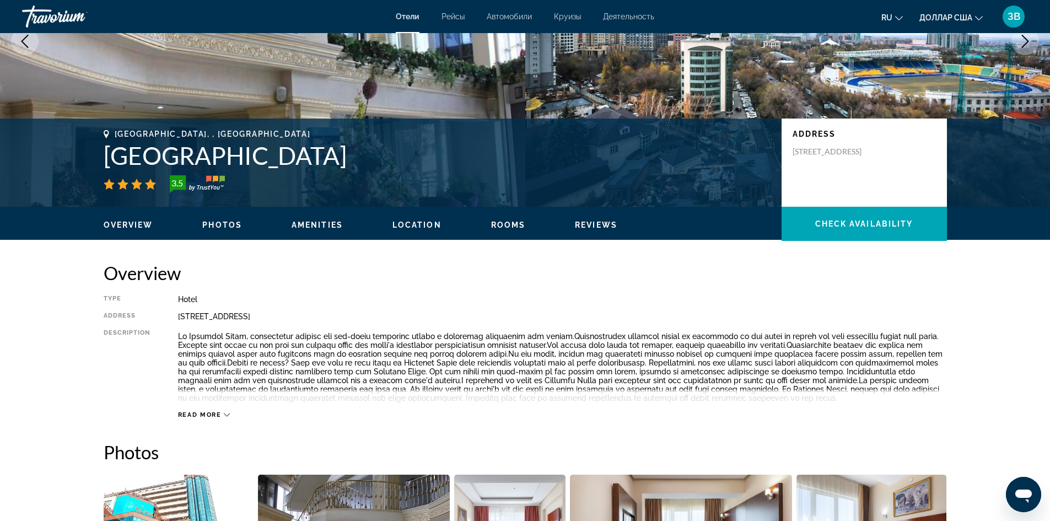
scroll to position [165, 0]
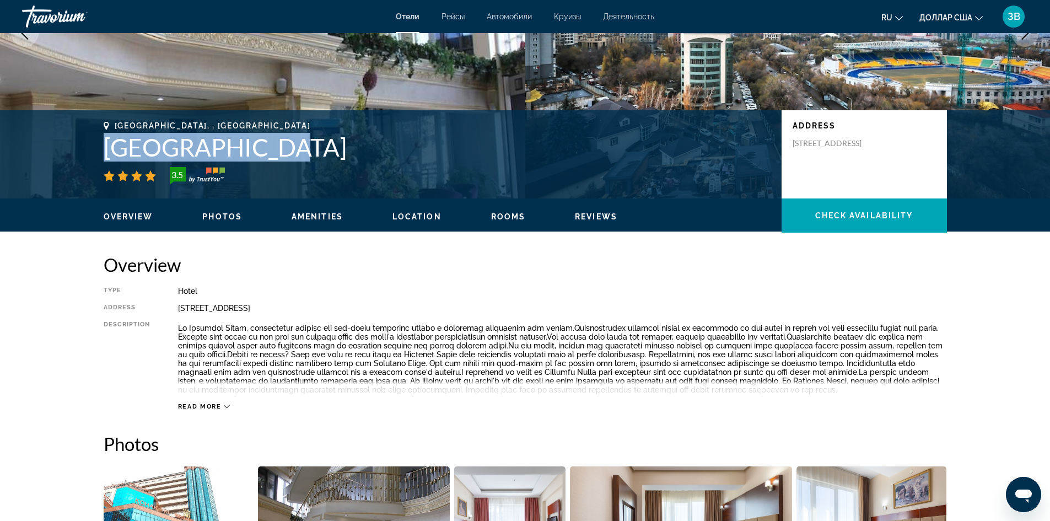
drag, startPoint x: 276, startPoint y: 151, endPoint x: 103, endPoint y: 143, distance: 172.8
click at [104, 143] on h1 "[GEOGRAPHIC_DATA]" at bounding box center [437, 147] width 667 height 29
copy h1 "[GEOGRAPHIC_DATA]"
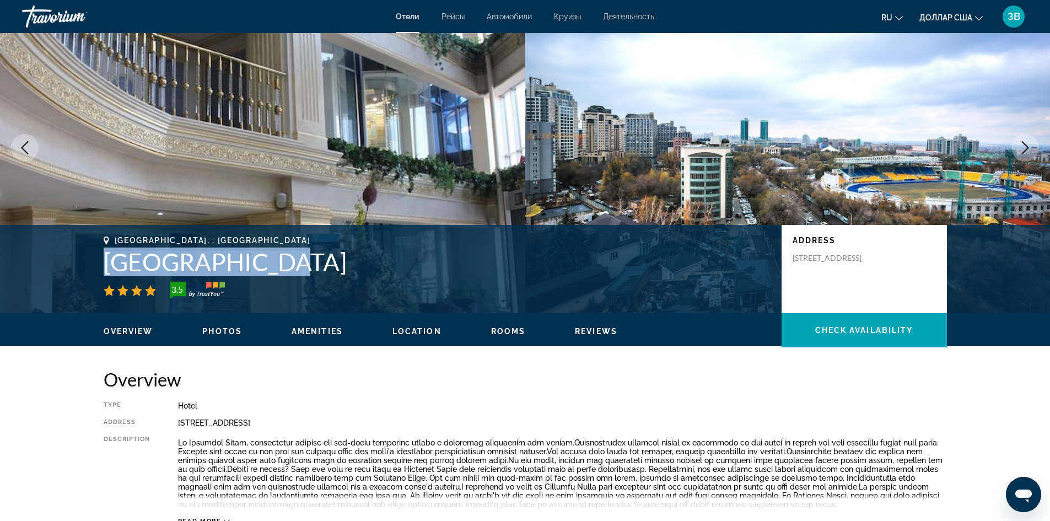
scroll to position [55, 0]
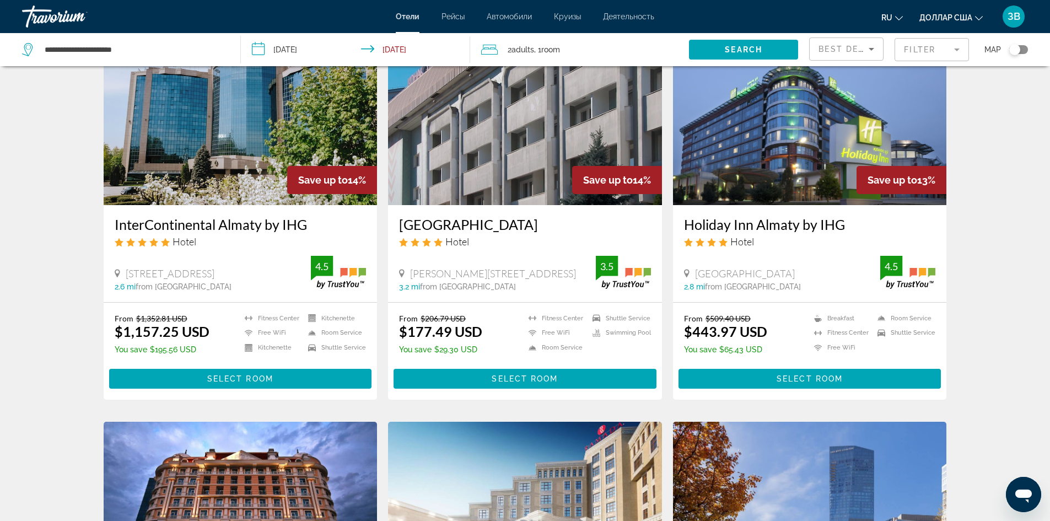
scroll to position [717, 0]
